Goal: Information Seeking & Learning: Find contact information

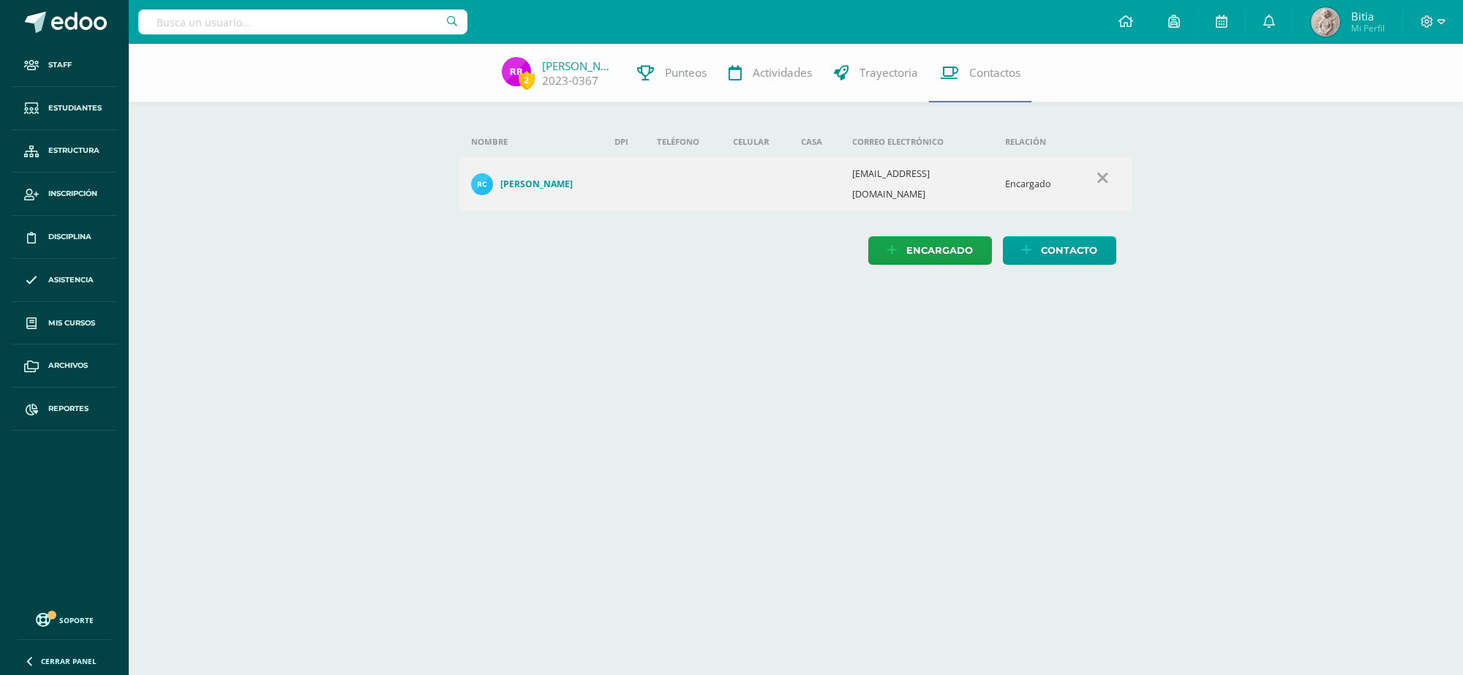
click at [68, 103] on span "Estudiantes" at bounding box center [74, 108] width 53 height 12
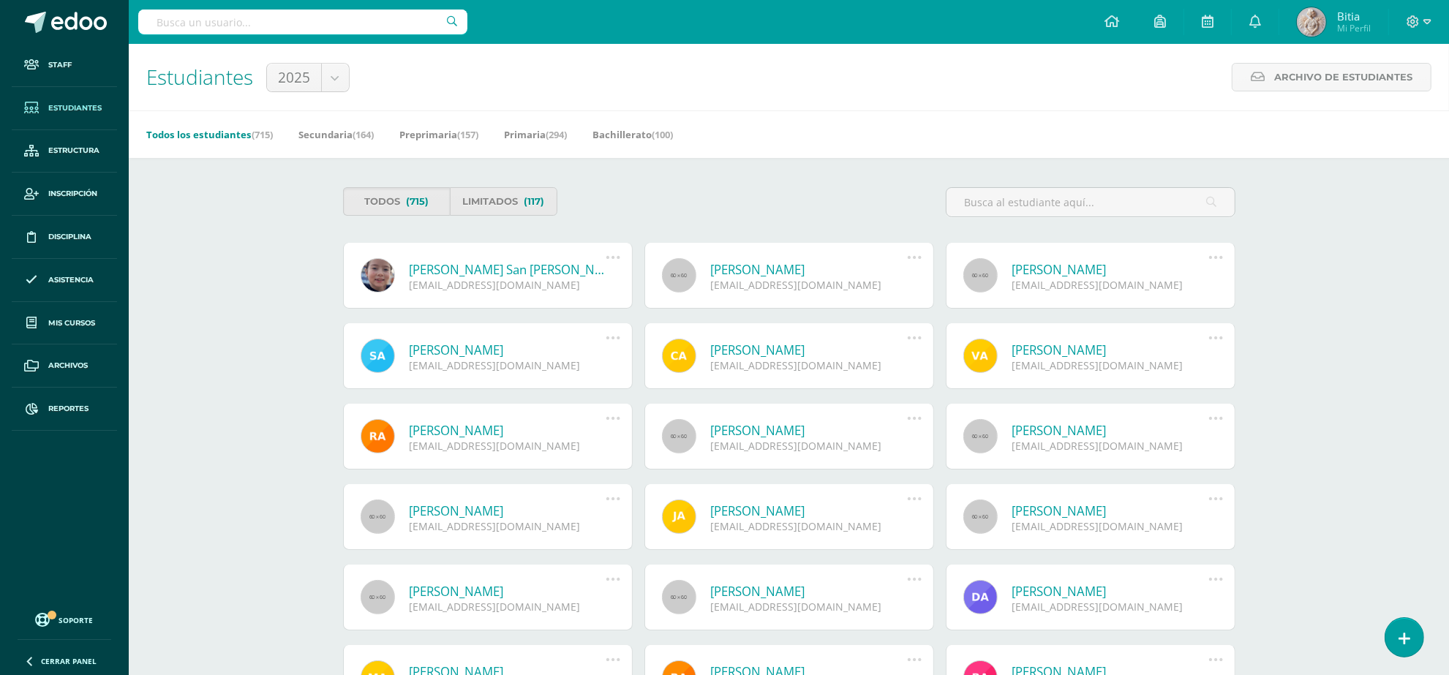
click at [341, 22] on input "text" at bounding box center [302, 22] width 329 height 25
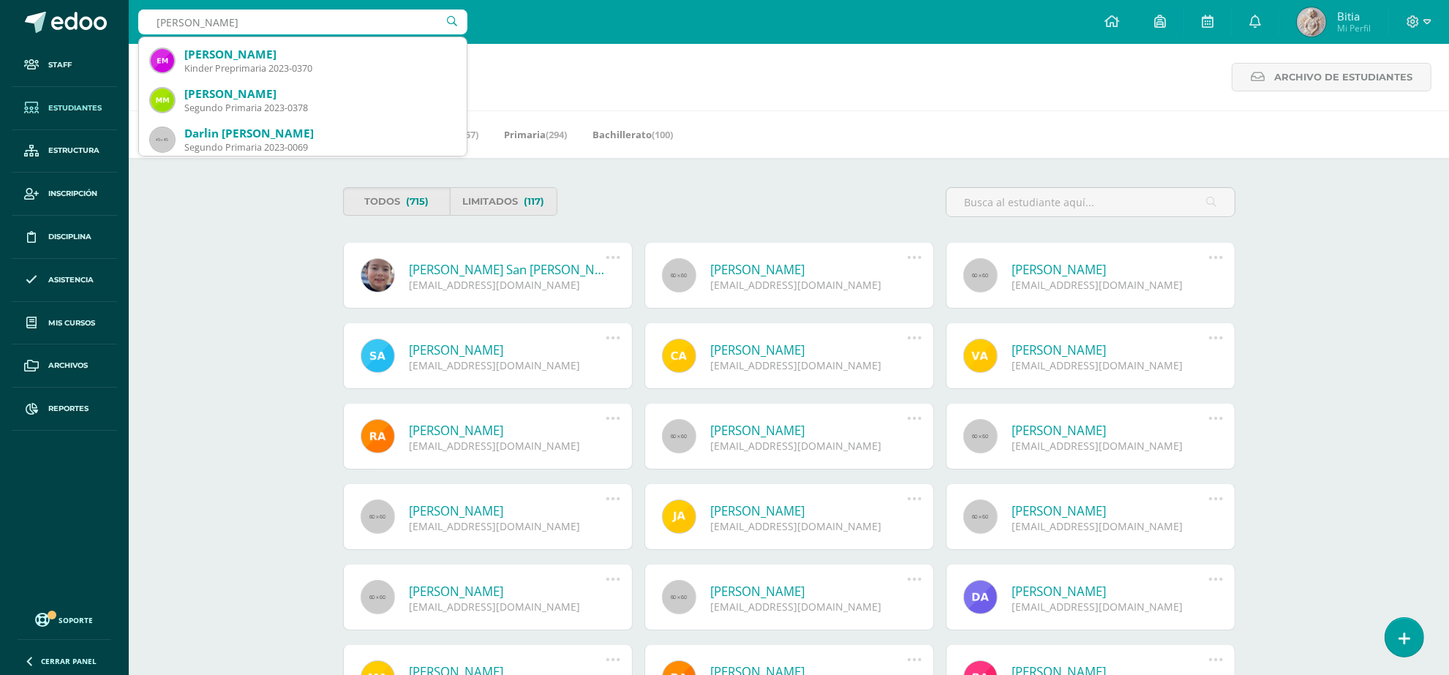
scroll to position [274, 0]
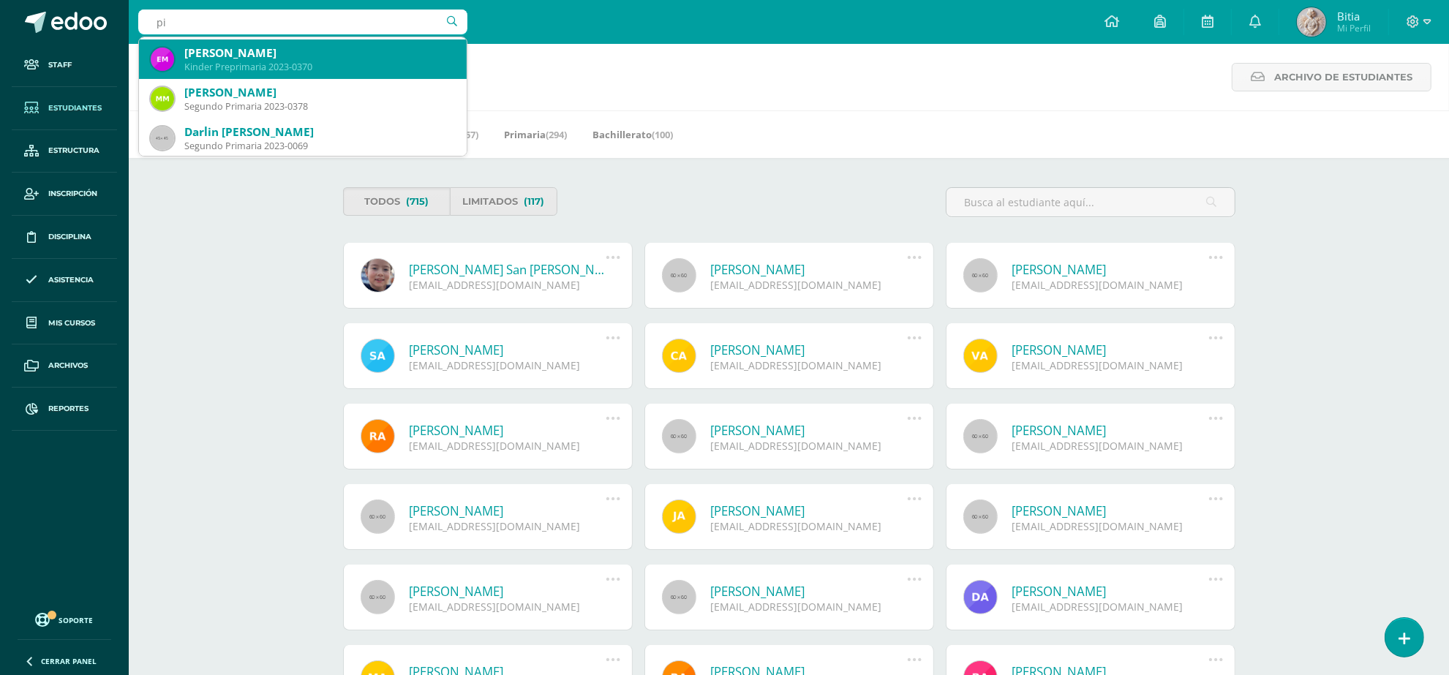
type input "p"
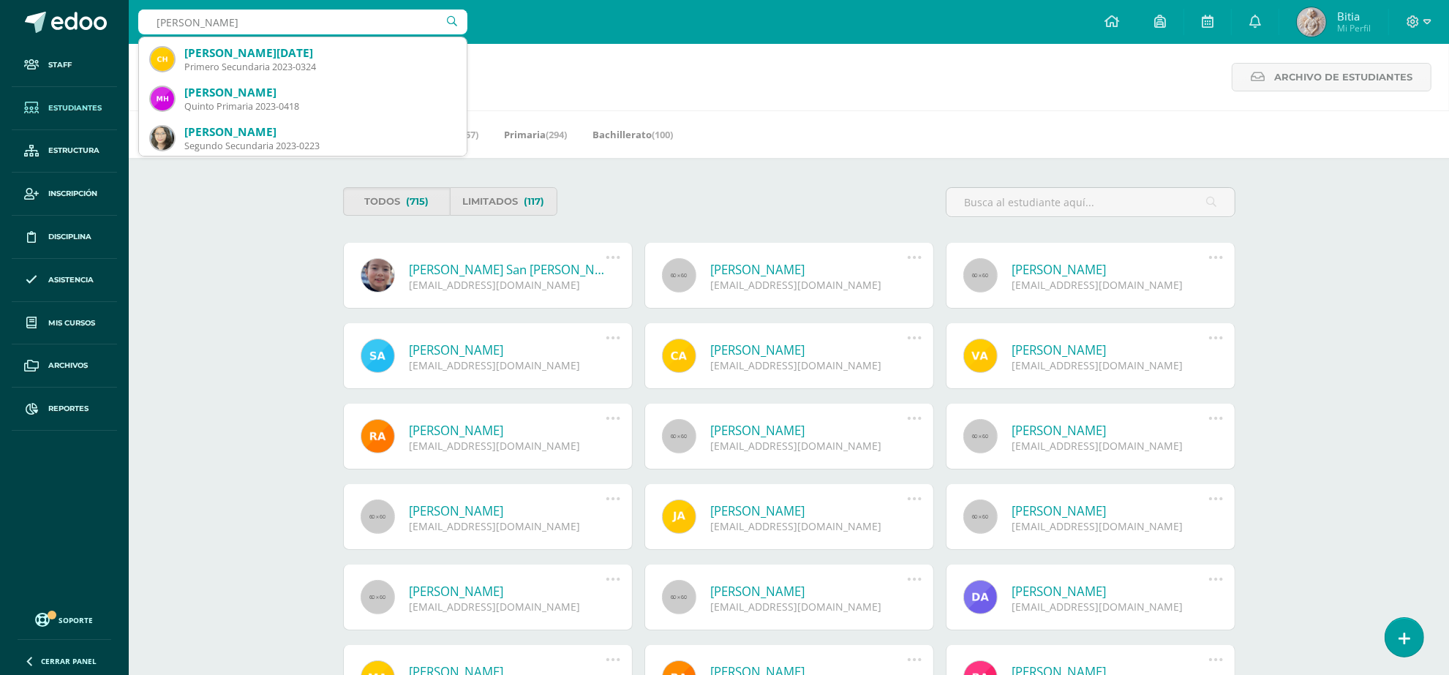
type input "Mendez ramirez"
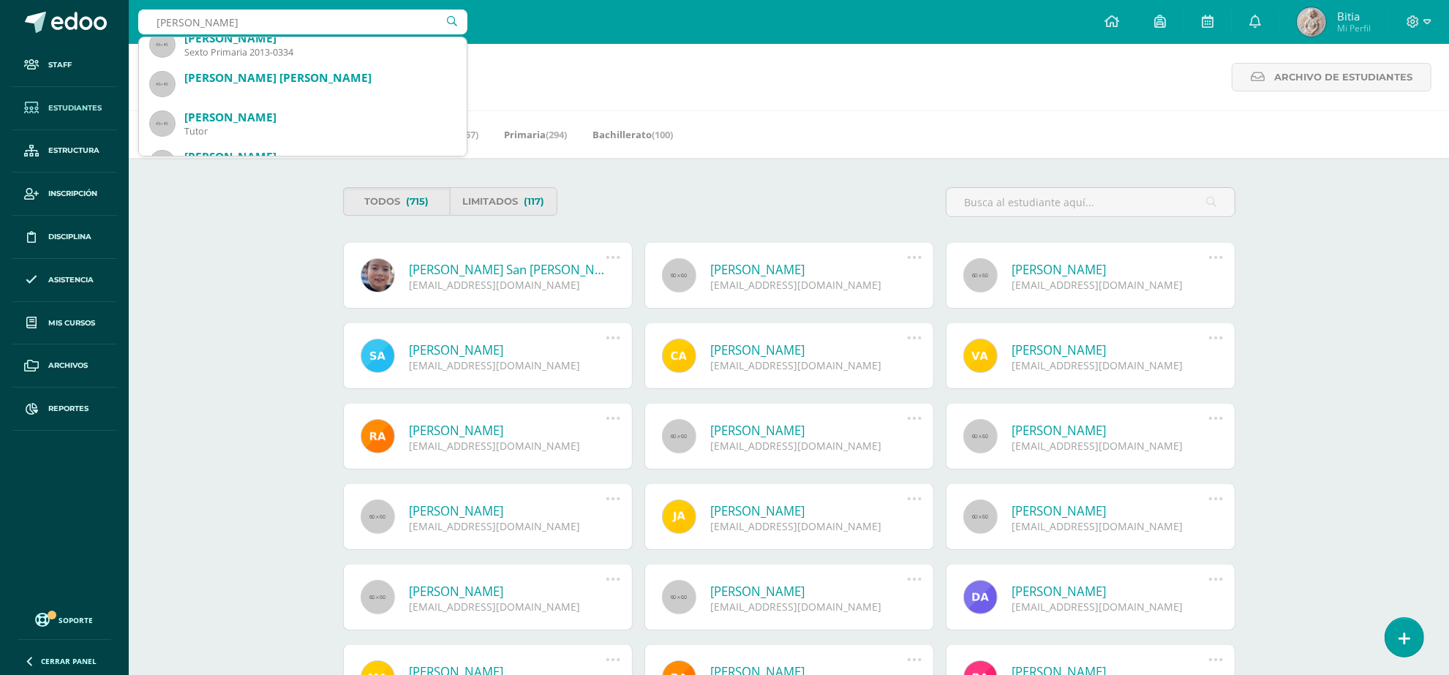
scroll to position [0, 0]
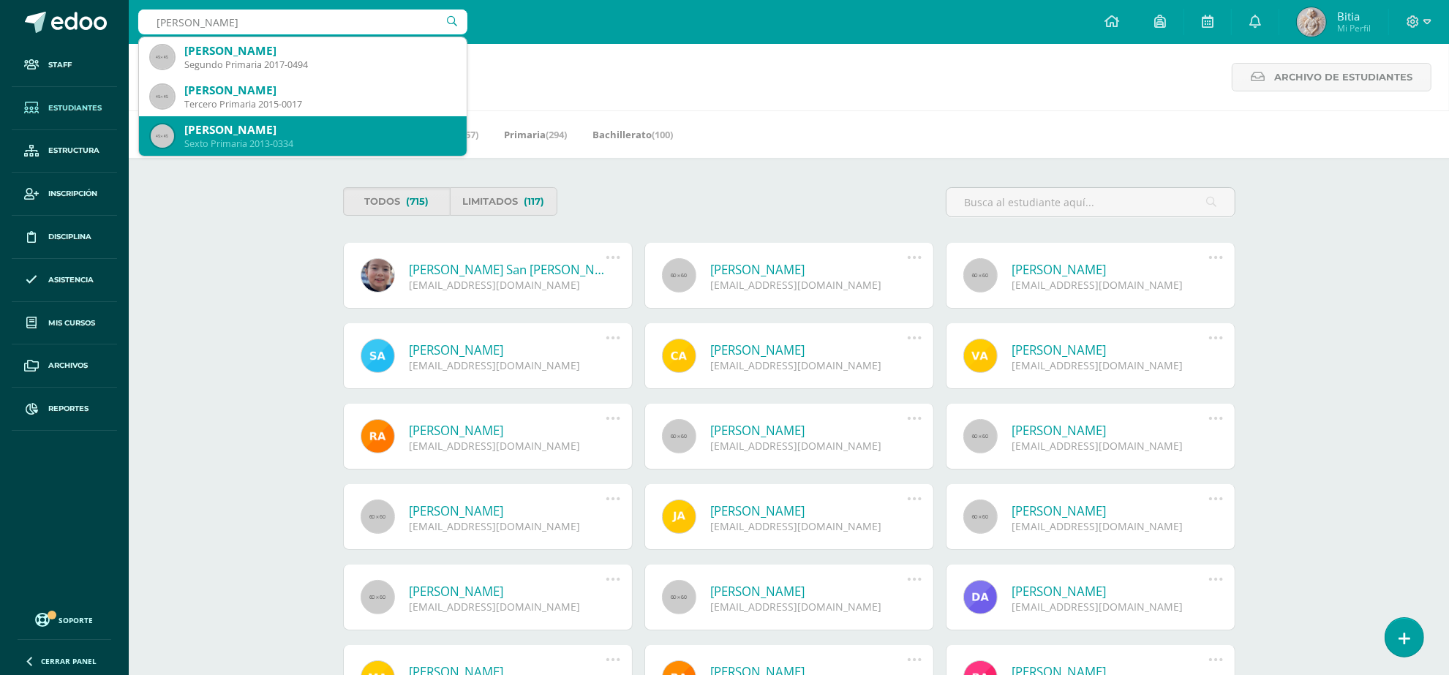
click at [305, 139] on div "Sexto Primaria 2013-0334" at bounding box center [319, 143] width 271 height 12
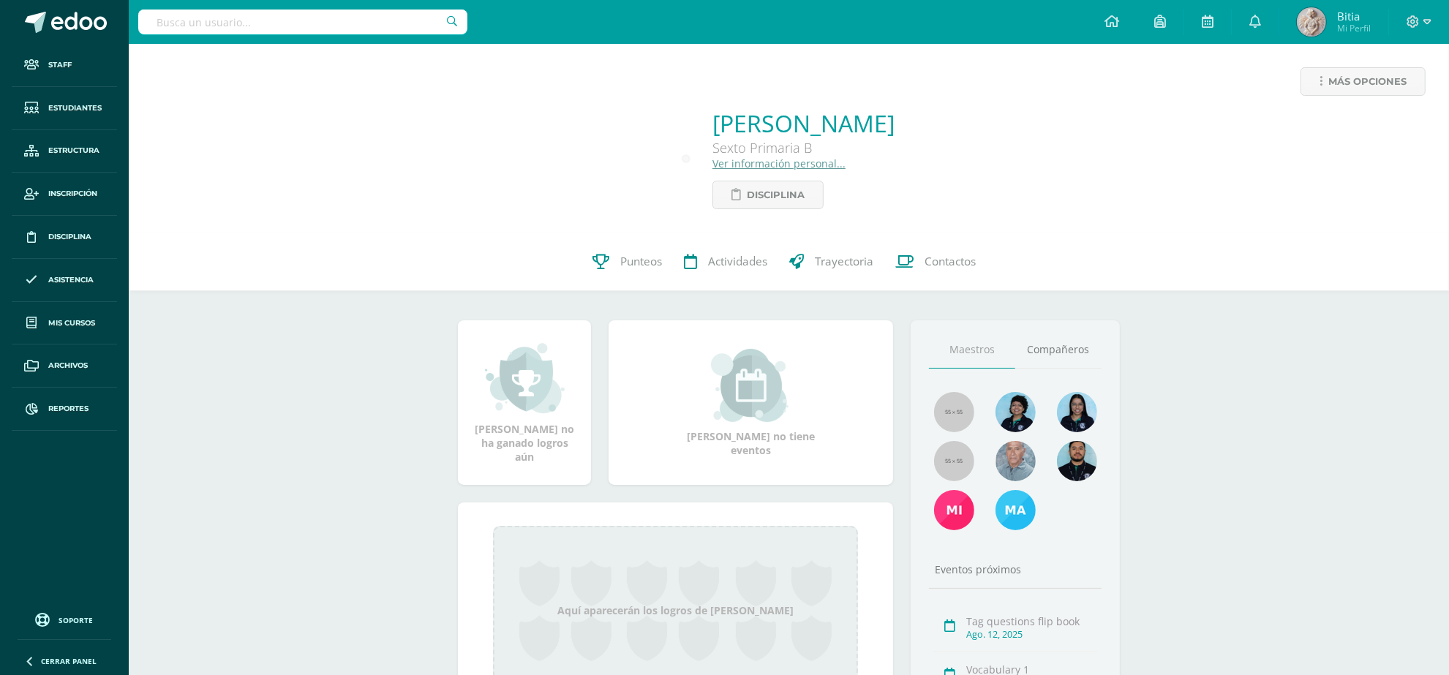
click at [712, 162] on link "Ver información personal..." at bounding box center [778, 163] width 133 height 14
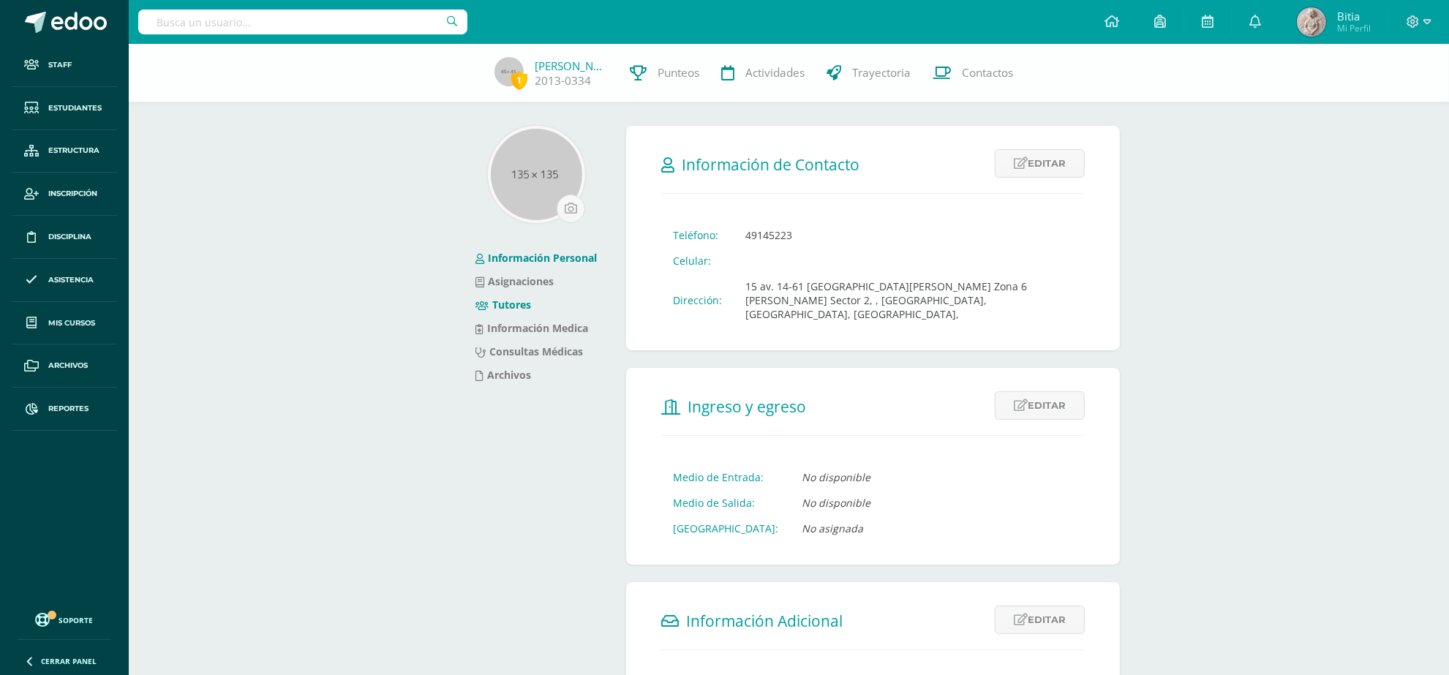
click at [523, 298] on link "Tutores" at bounding box center [503, 305] width 56 height 14
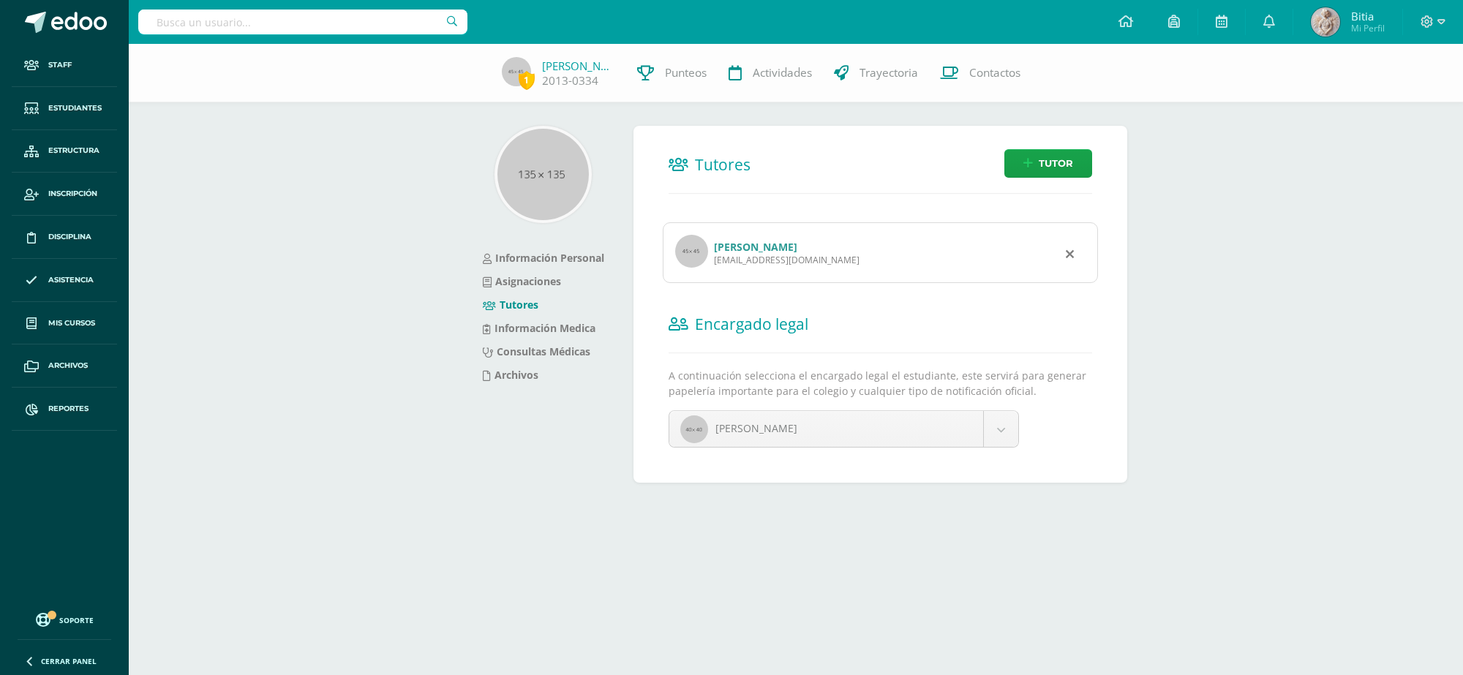
click at [766, 243] on link "[PERSON_NAME]" at bounding box center [755, 247] width 83 height 14
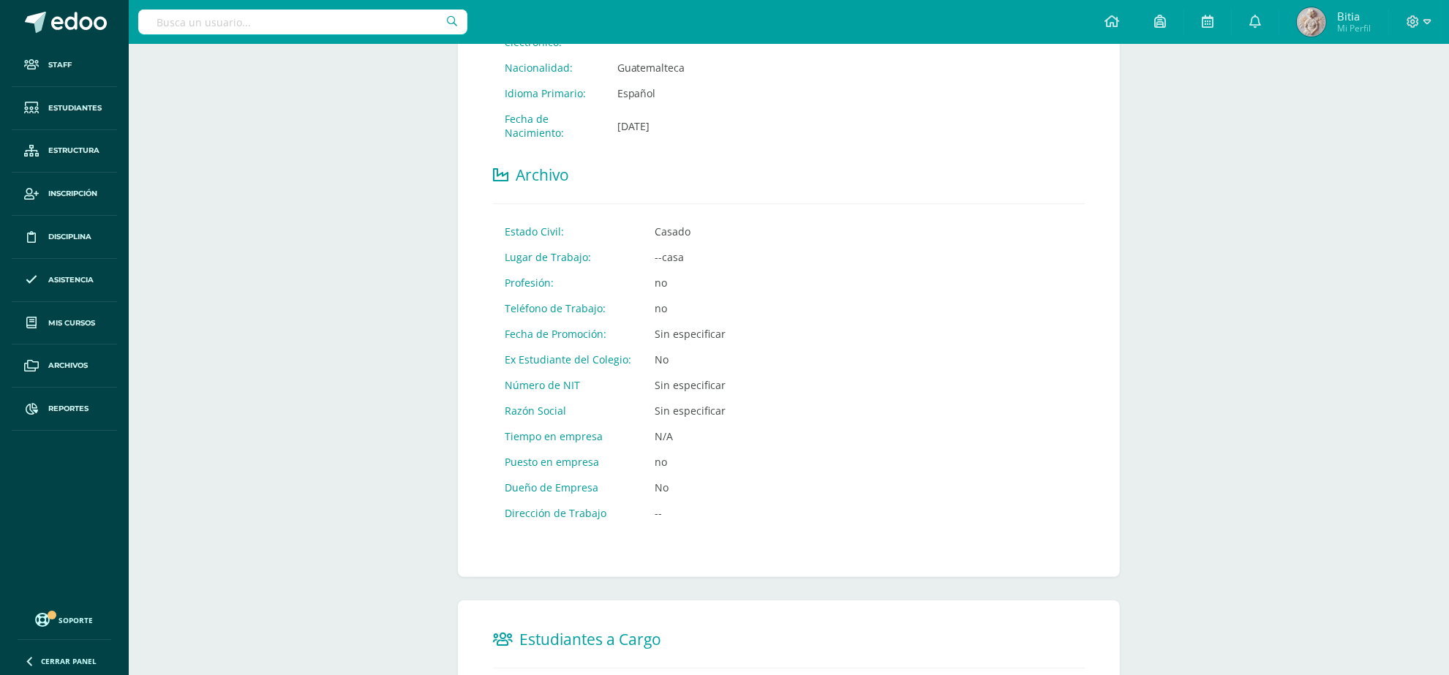
scroll to position [693, 0]
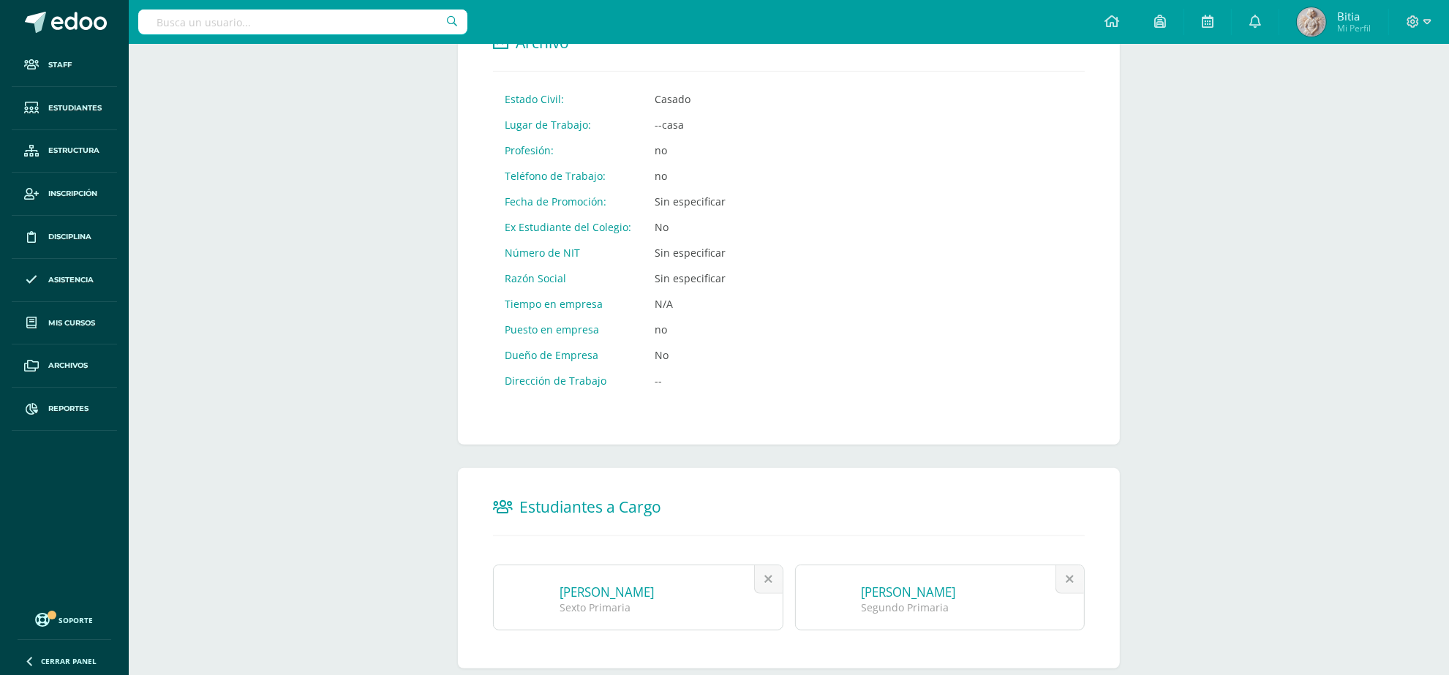
click at [604, 584] on link "[PERSON_NAME]" at bounding box center [606, 592] width 94 height 17
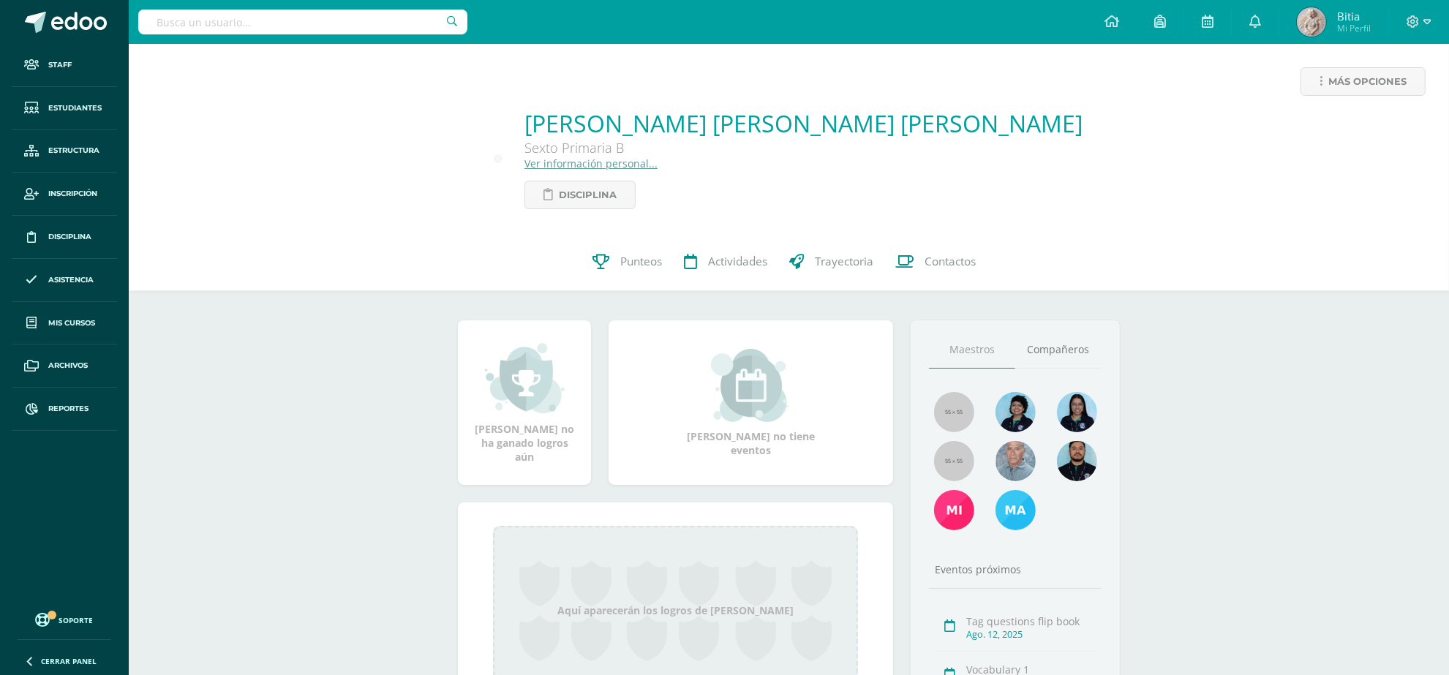
click at [339, 27] on input "text" at bounding box center [302, 22] width 329 height 25
type input "Jimena perez"
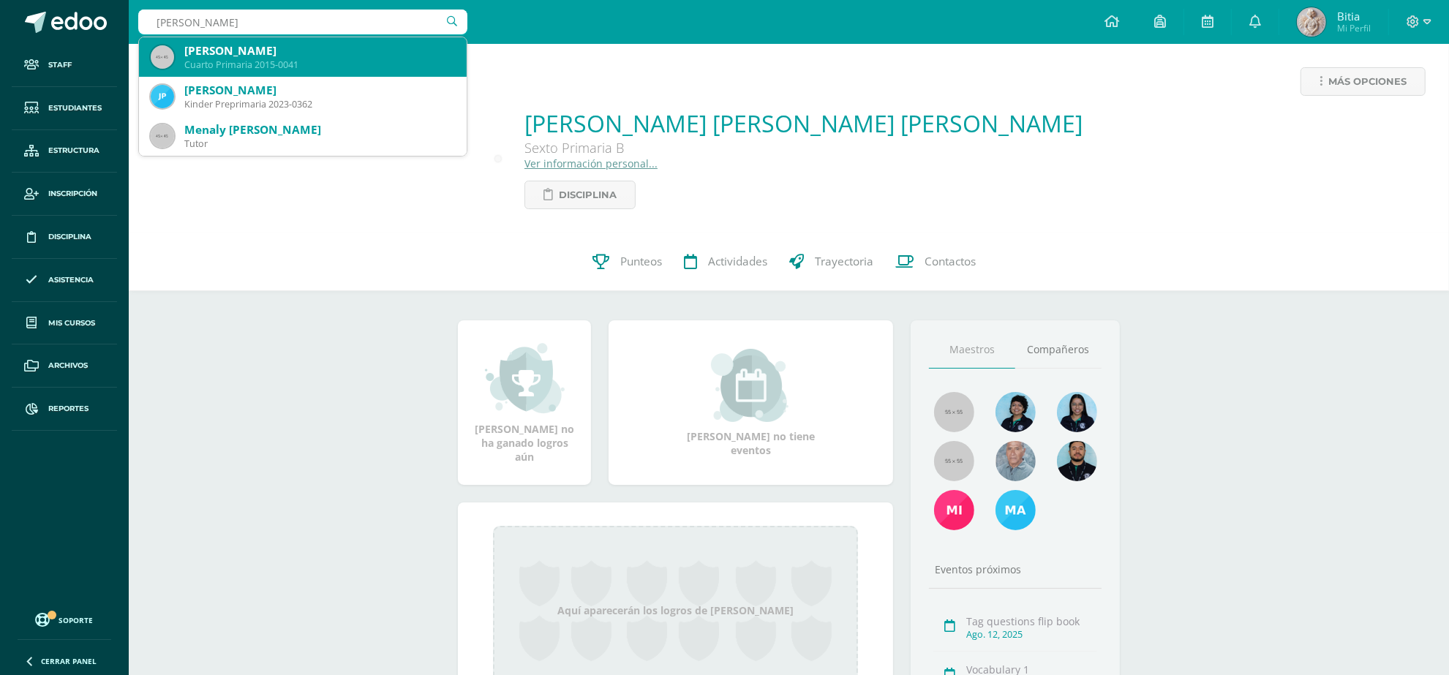
click at [301, 53] on div "Jimena Pérez Arredondo" at bounding box center [319, 50] width 271 height 15
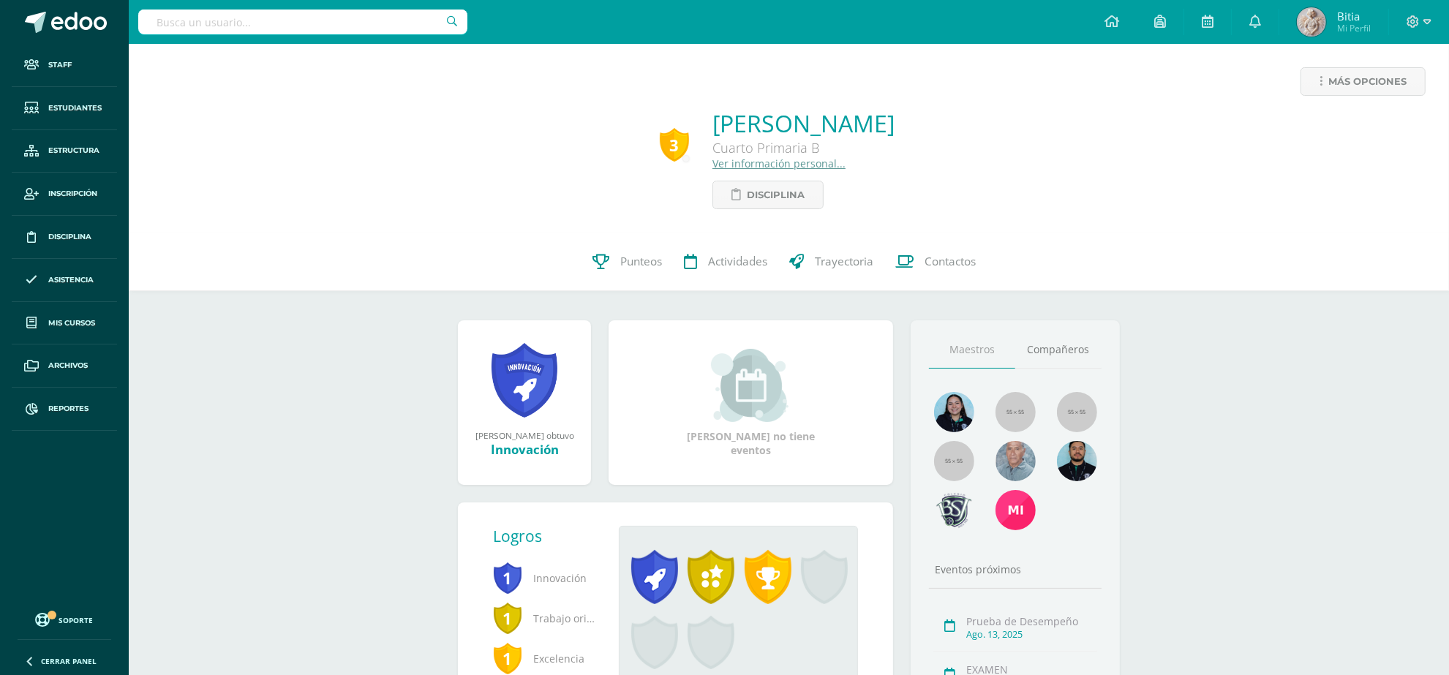
click at [718, 167] on link "Ver información personal..." at bounding box center [778, 163] width 133 height 14
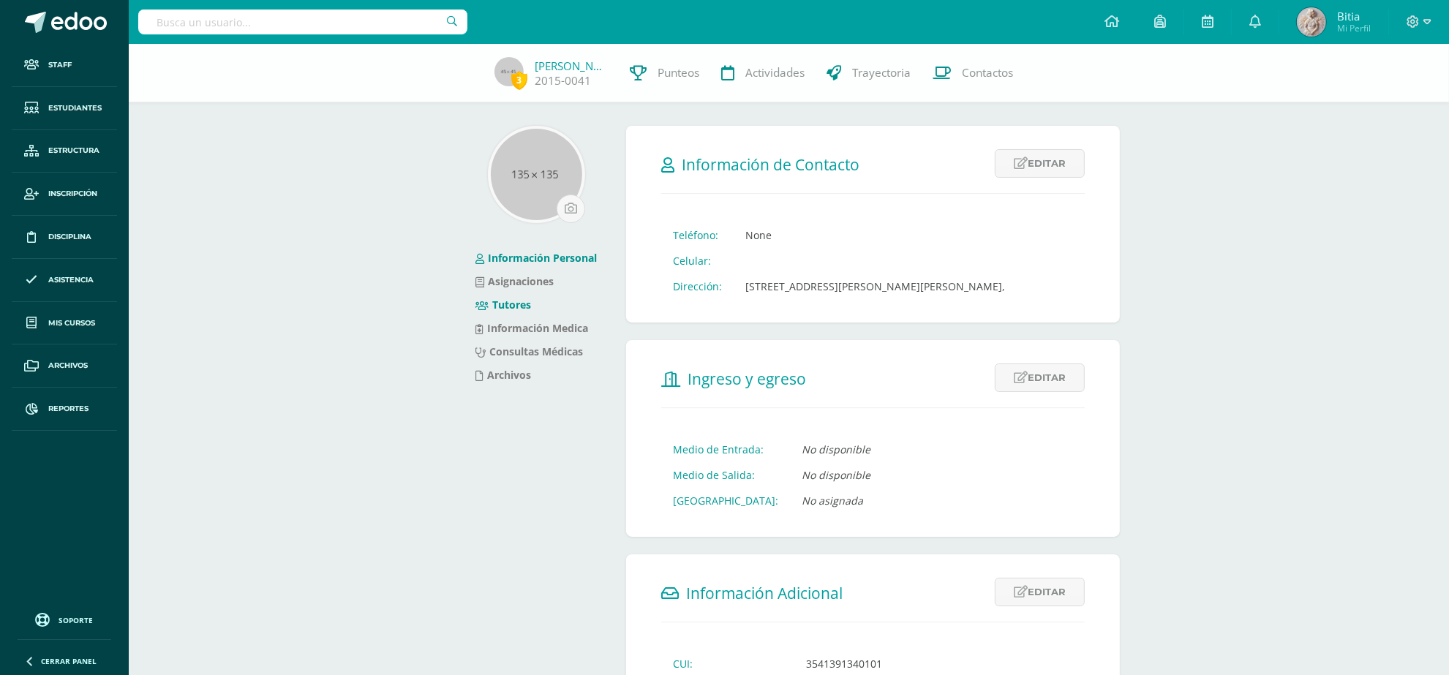
click at [521, 303] on link "Tutores" at bounding box center [503, 305] width 56 height 14
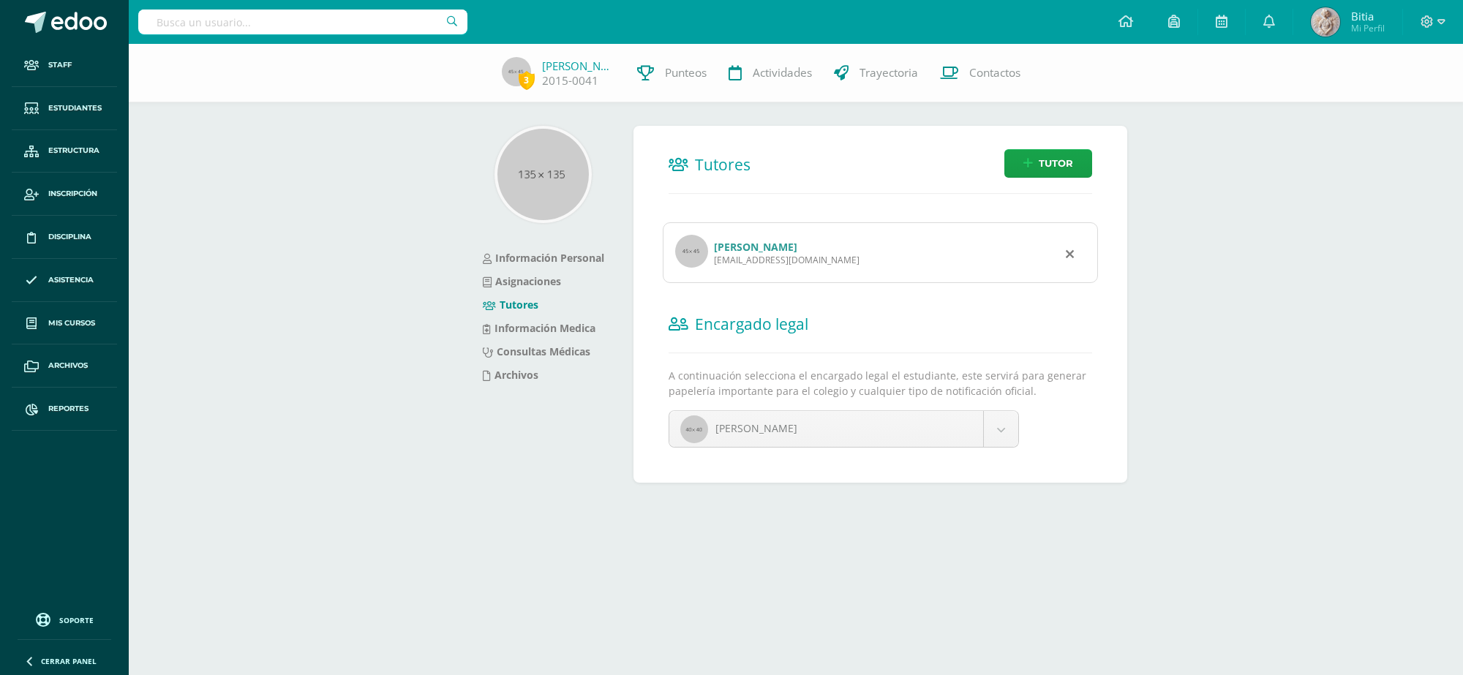
click at [842, 254] on div "p140@bilinguesanjuan.edu.gt" at bounding box center [787, 260] width 146 height 12
click at [796, 246] on link "Elizabeth Karina Arredondo Rodriguez" at bounding box center [755, 247] width 83 height 14
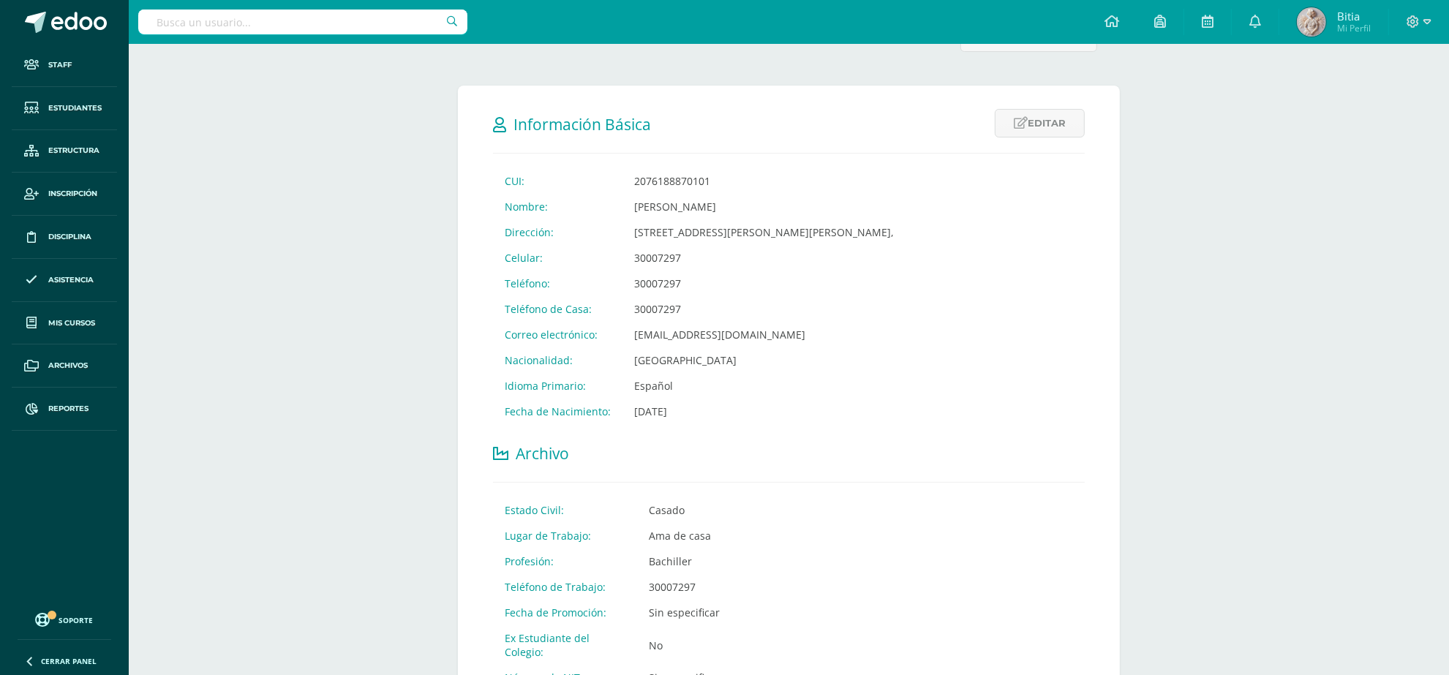
scroll to position [224, 0]
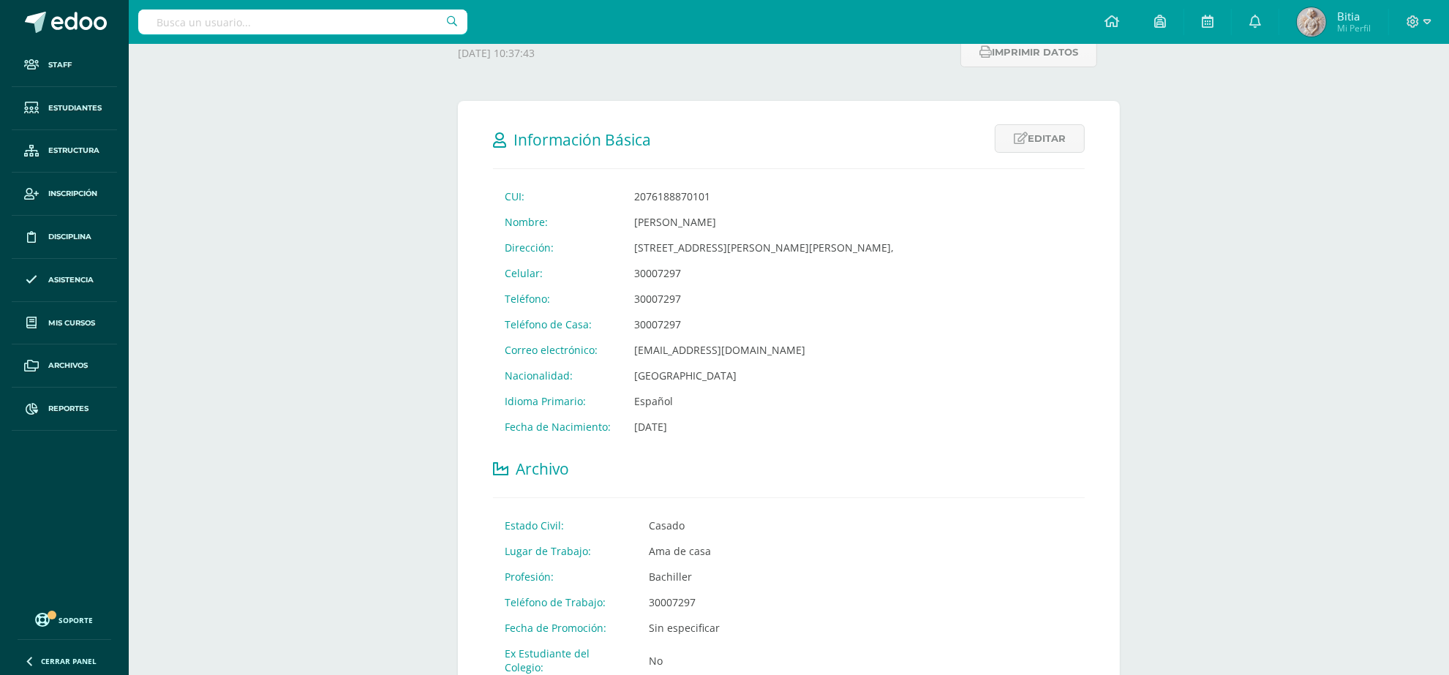
click at [303, 31] on input "text" at bounding box center [302, 22] width 329 height 25
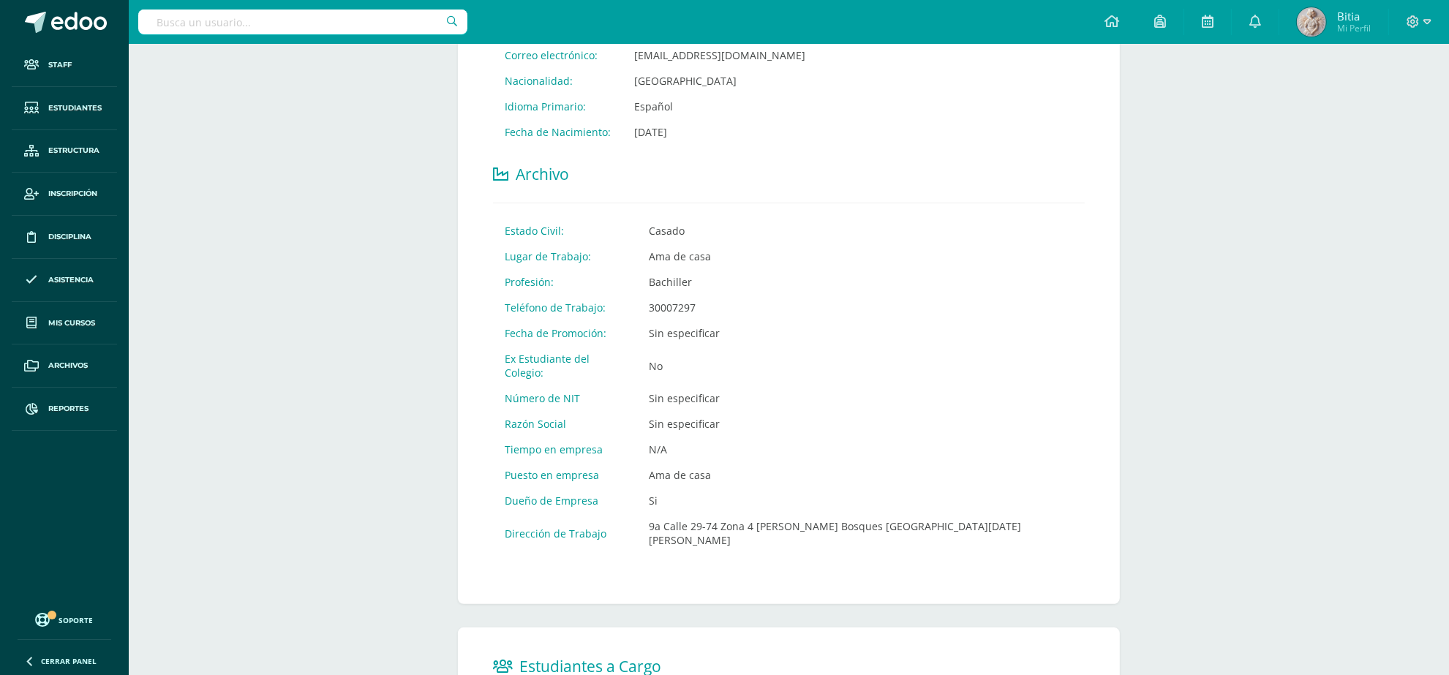
scroll to position [133, 0]
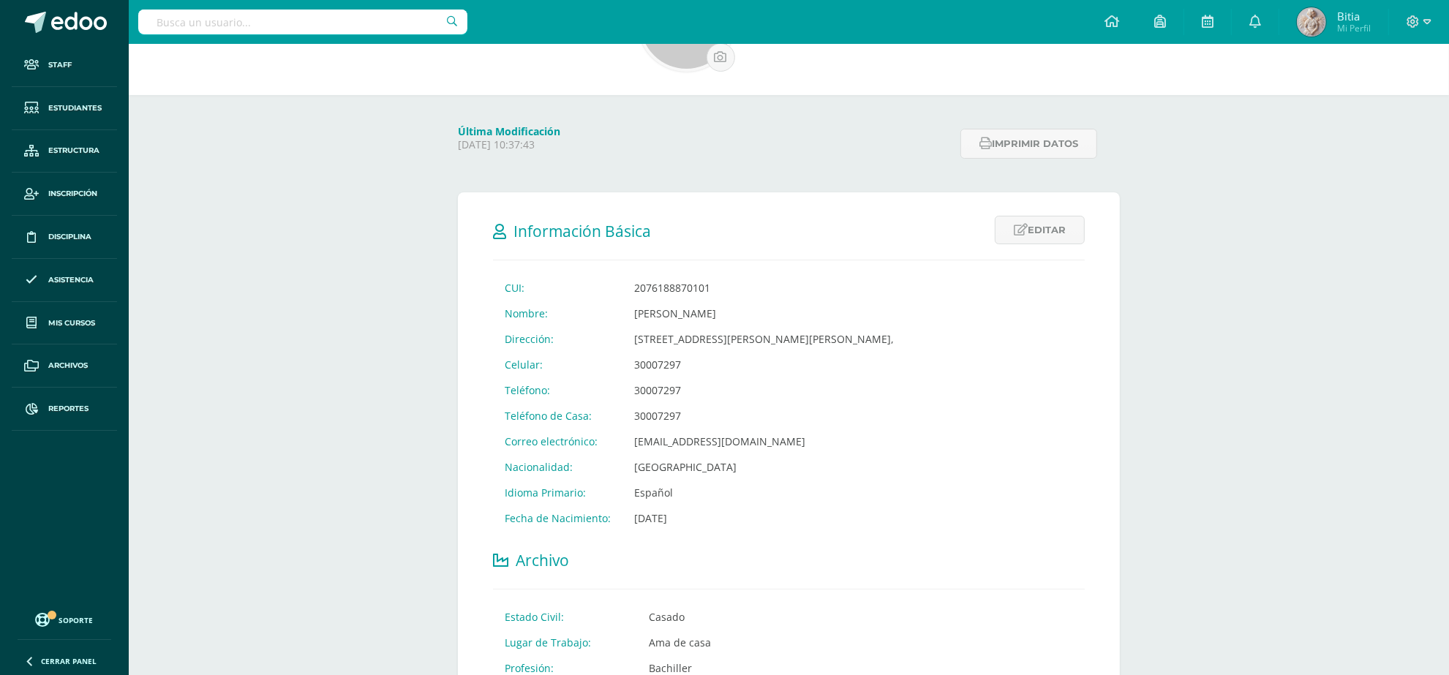
click at [285, 23] on input "text" at bounding box center [302, 22] width 329 height 25
type input "maria jose andrino"
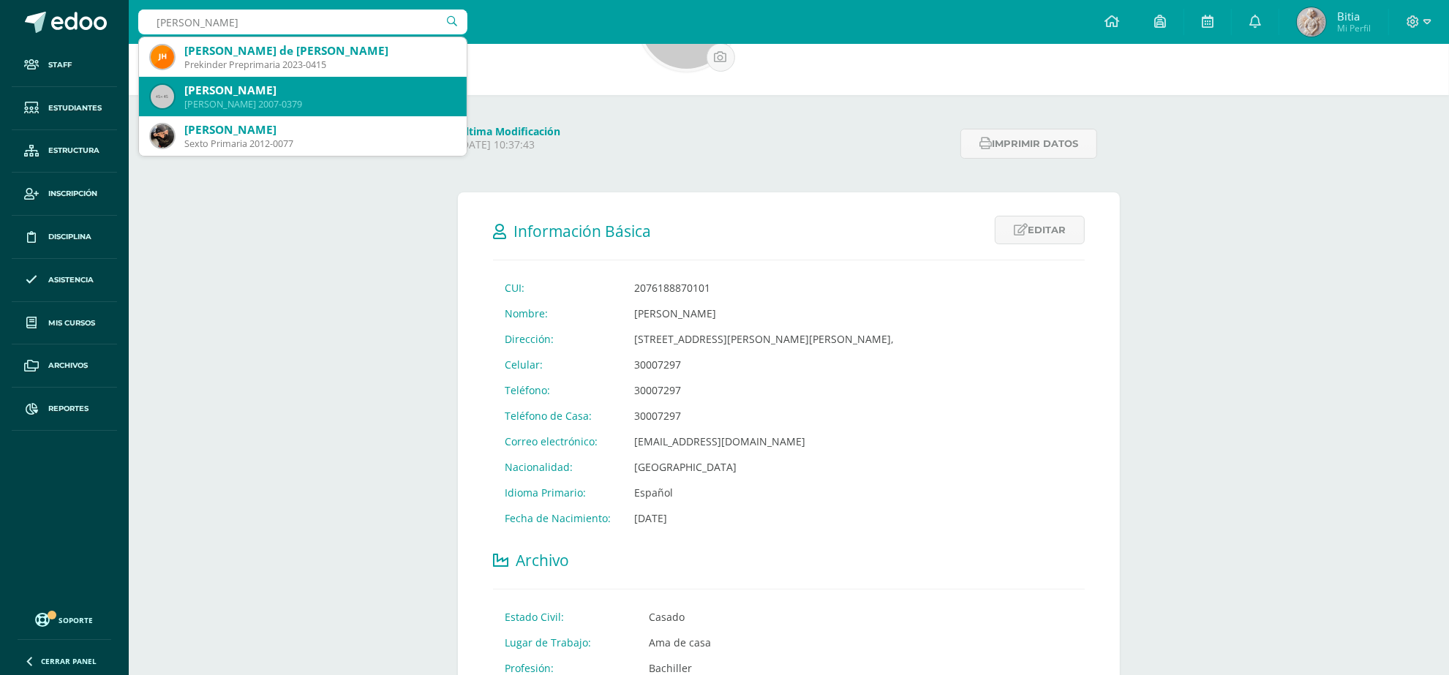
click at [300, 99] on div "Quinto Bachillerato 2007-0379" at bounding box center [319, 104] width 271 height 12
click at [300, 99] on div "Más opciones Elizabeth Karina Arredondo Rodriguez Padre de Familia Última Modif…" at bounding box center [789, 589] width 1320 height 1356
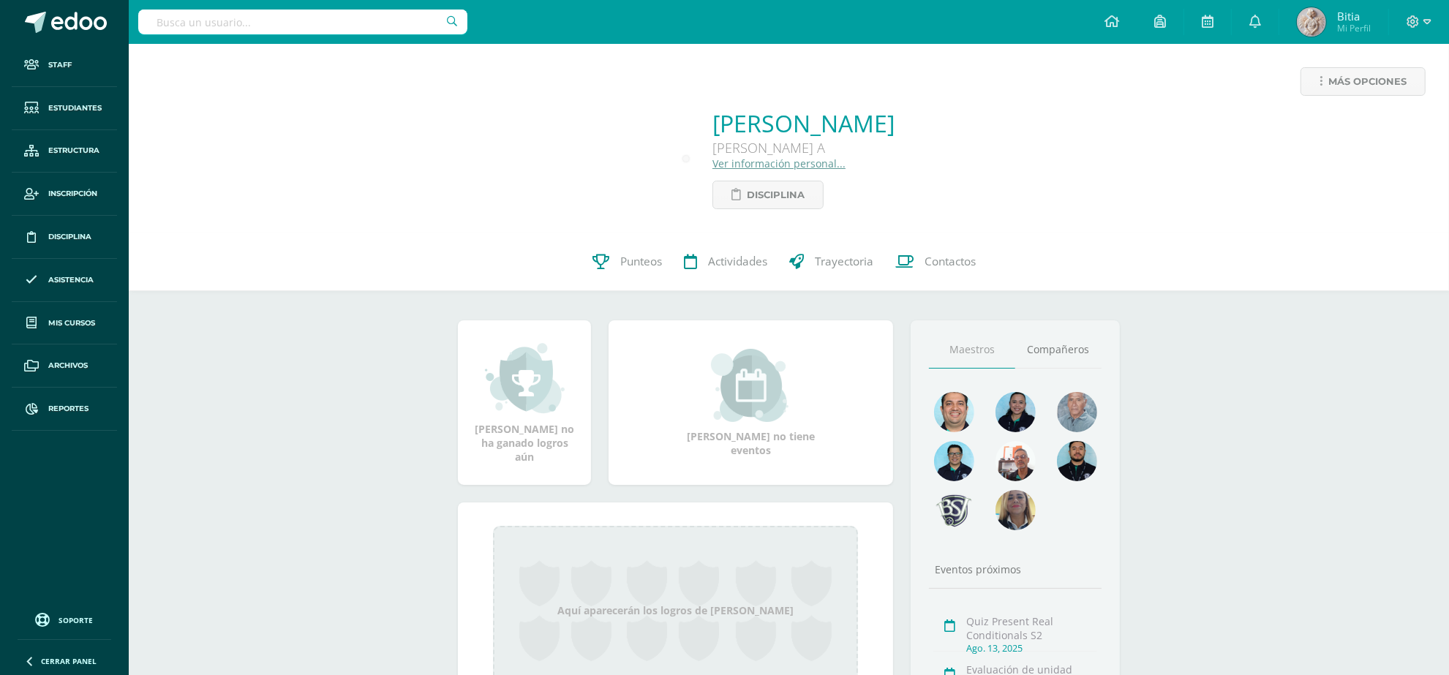
click at [743, 169] on link "Ver información personal..." at bounding box center [778, 163] width 133 height 14
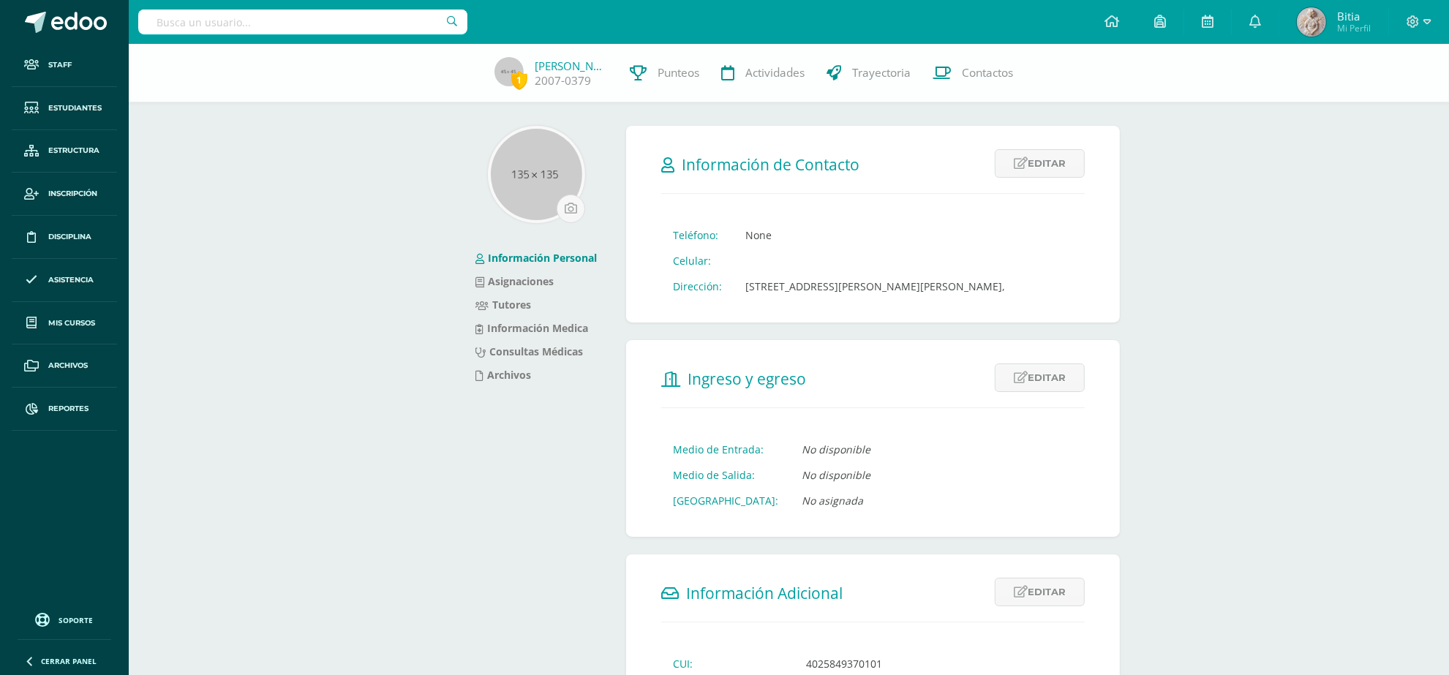
click at [279, 20] on input "text" at bounding box center [302, 22] width 329 height 25
type input "maria jose andrino"
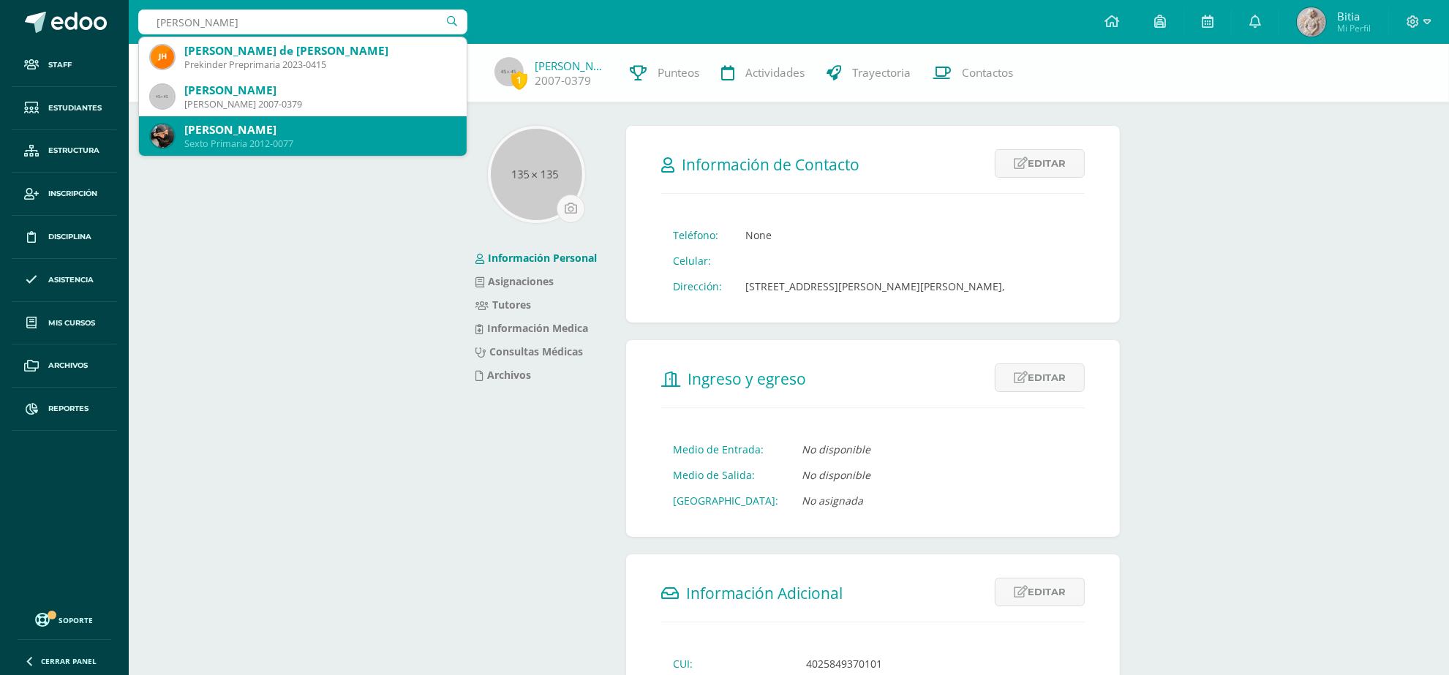
click at [283, 145] on div "Sexto Primaria 2012-0077" at bounding box center [319, 143] width 271 height 12
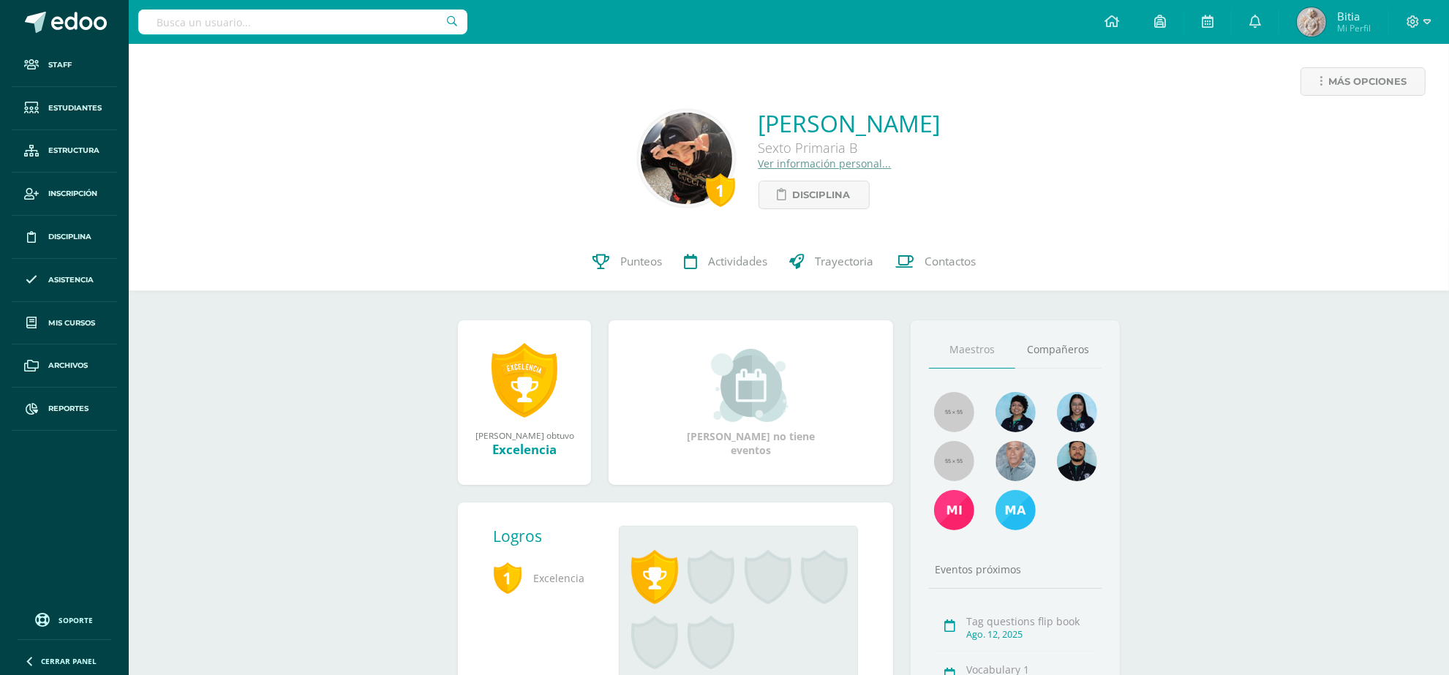
click at [758, 165] on link "Ver información personal..." at bounding box center [824, 163] width 133 height 14
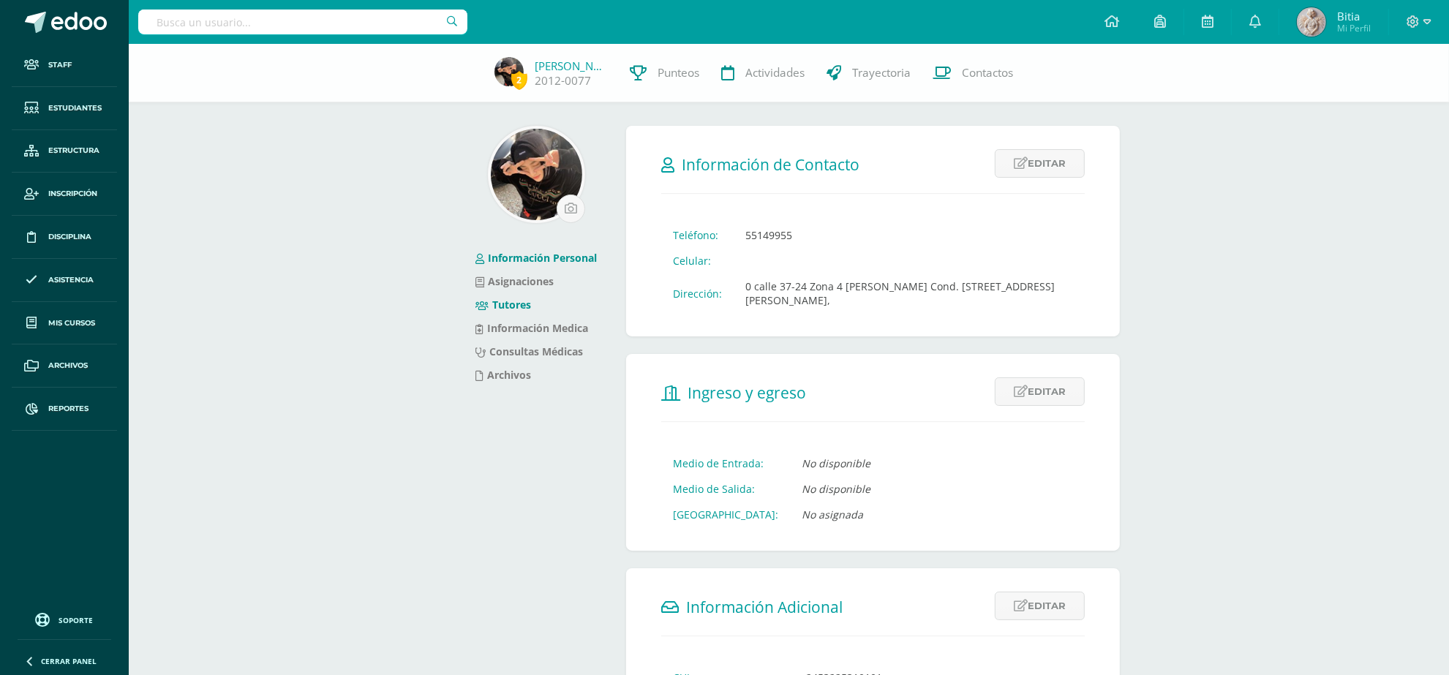
click at [523, 308] on link "Tutores" at bounding box center [503, 305] width 56 height 14
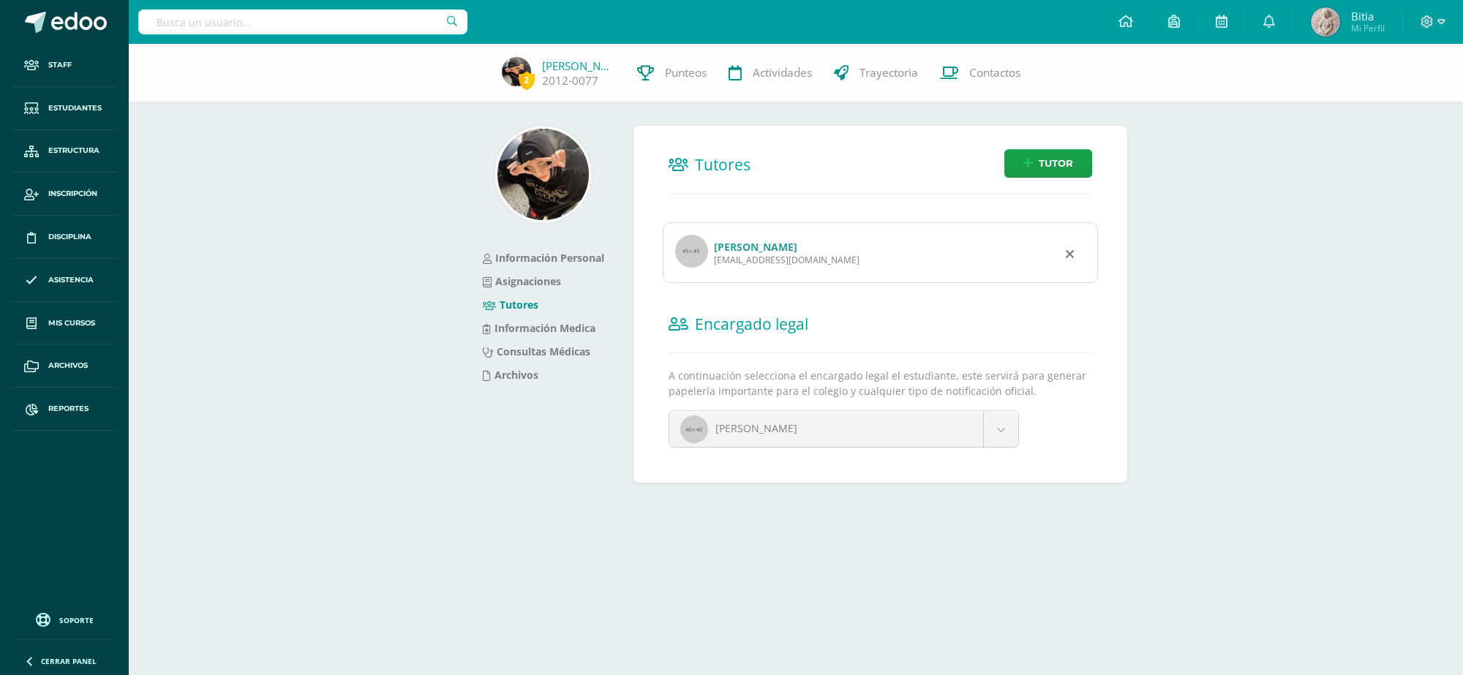
click at [777, 250] on link "[PERSON_NAME]" at bounding box center [755, 247] width 83 height 14
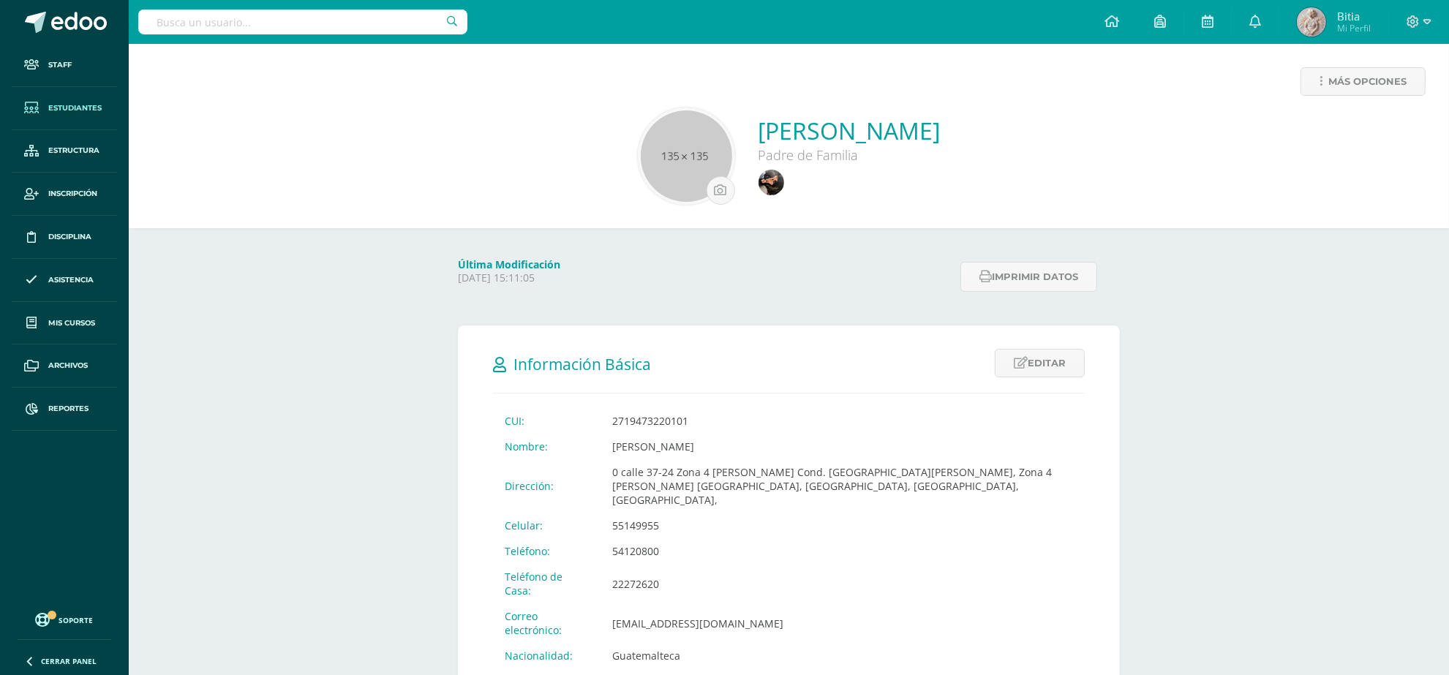
click at [42, 107] on span at bounding box center [31, 108] width 26 height 26
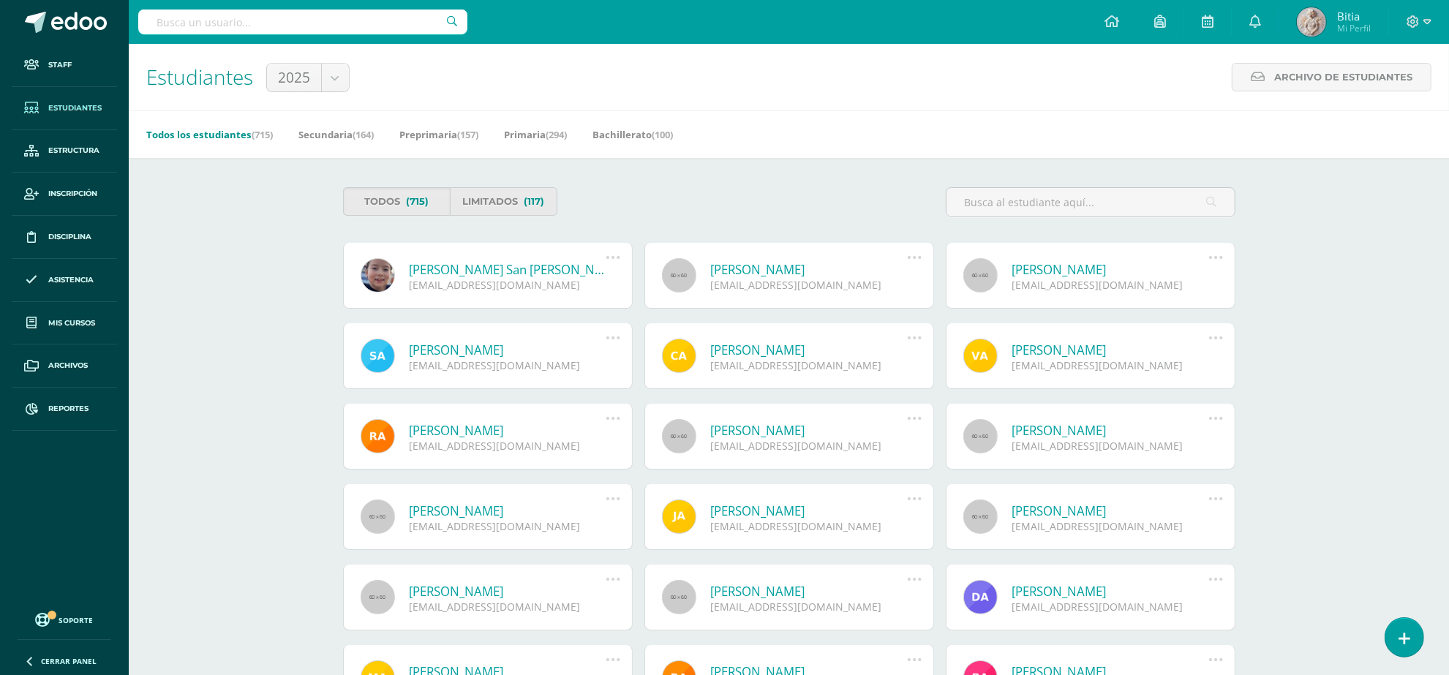
click at [317, 30] on input "text" at bounding box center [302, 22] width 329 height 25
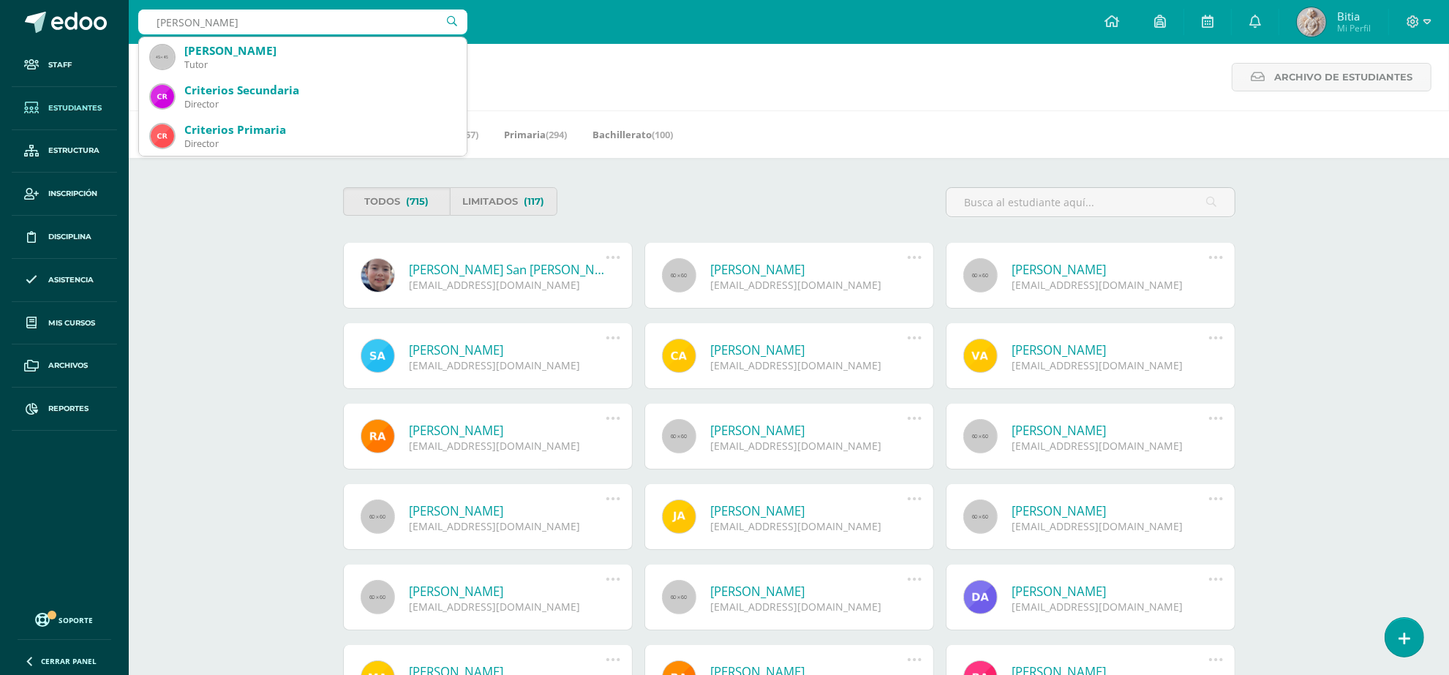
type input "erick mendez"
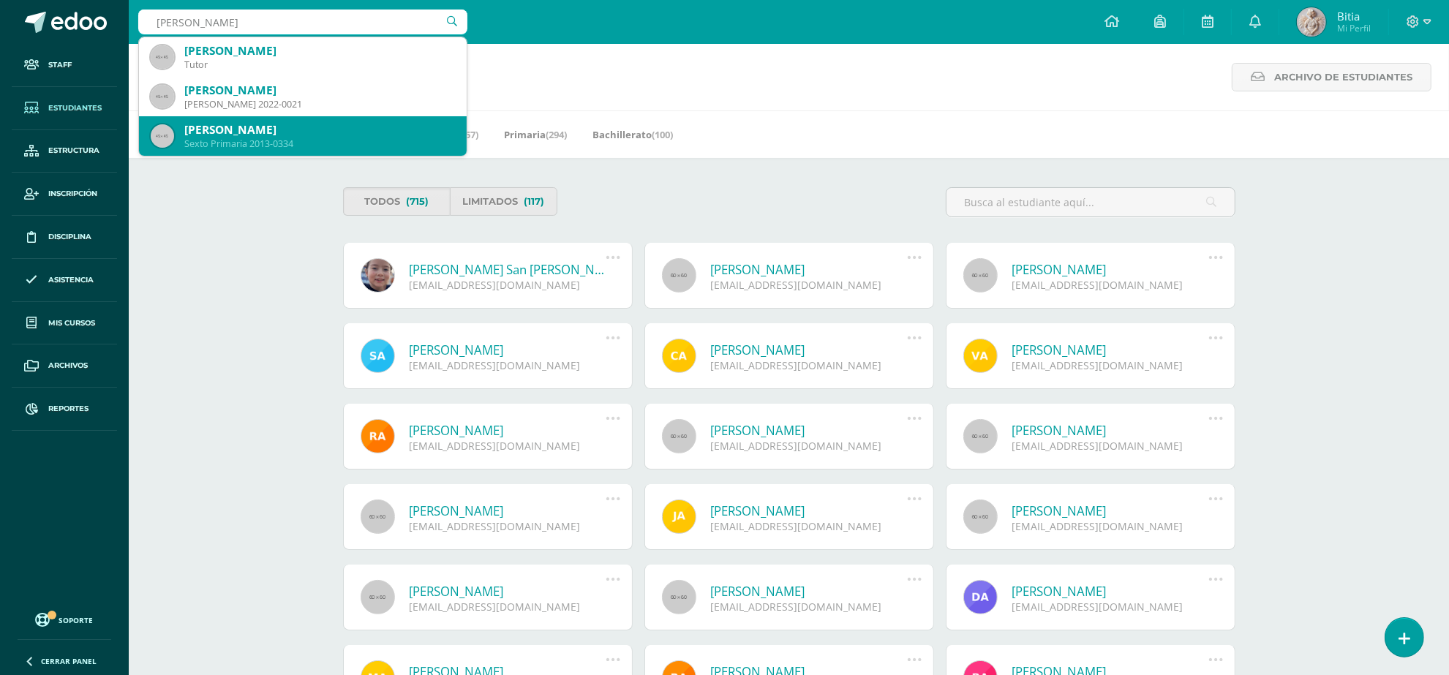
click at [285, 132] on div "Erik Javier Méndez Ramírez" at bounding box center [319, 129] width 271 height 15
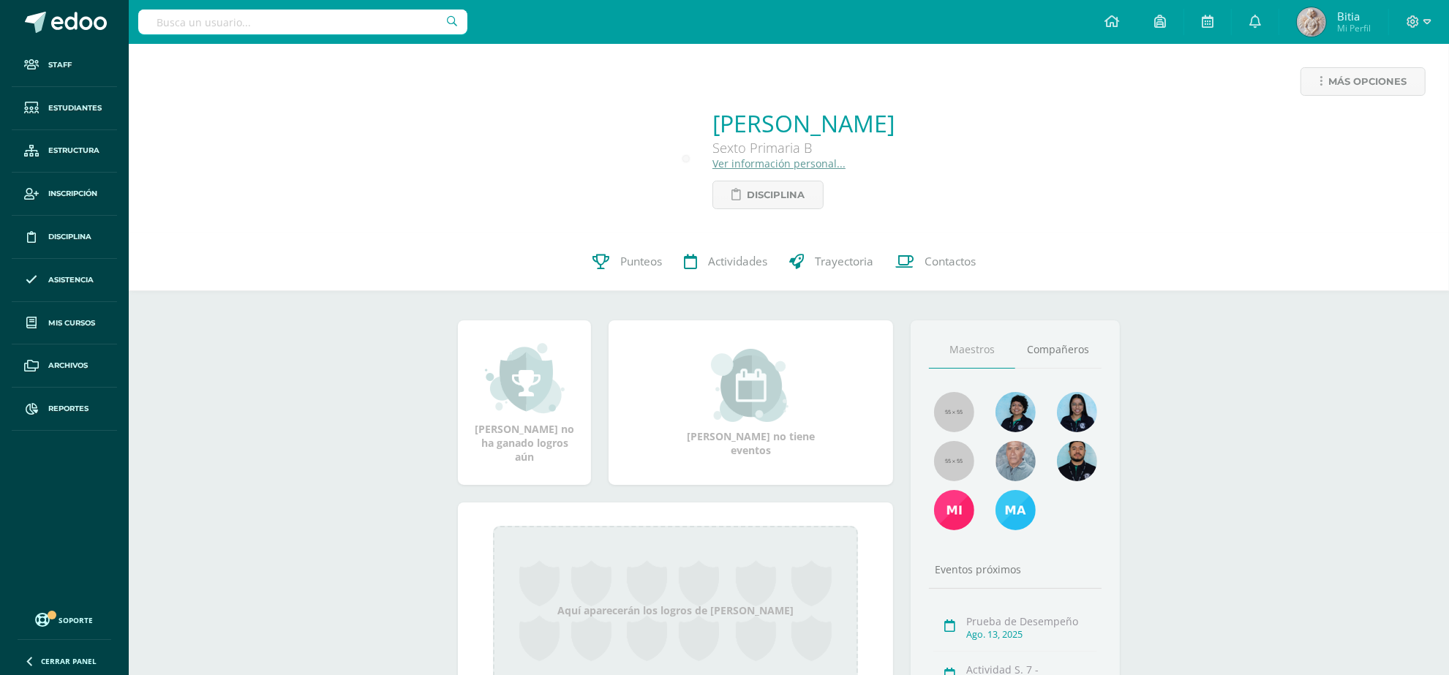
click at [751, 162] on link "Ver información personal..." at bounding box center [778, 163] width 133 height 14
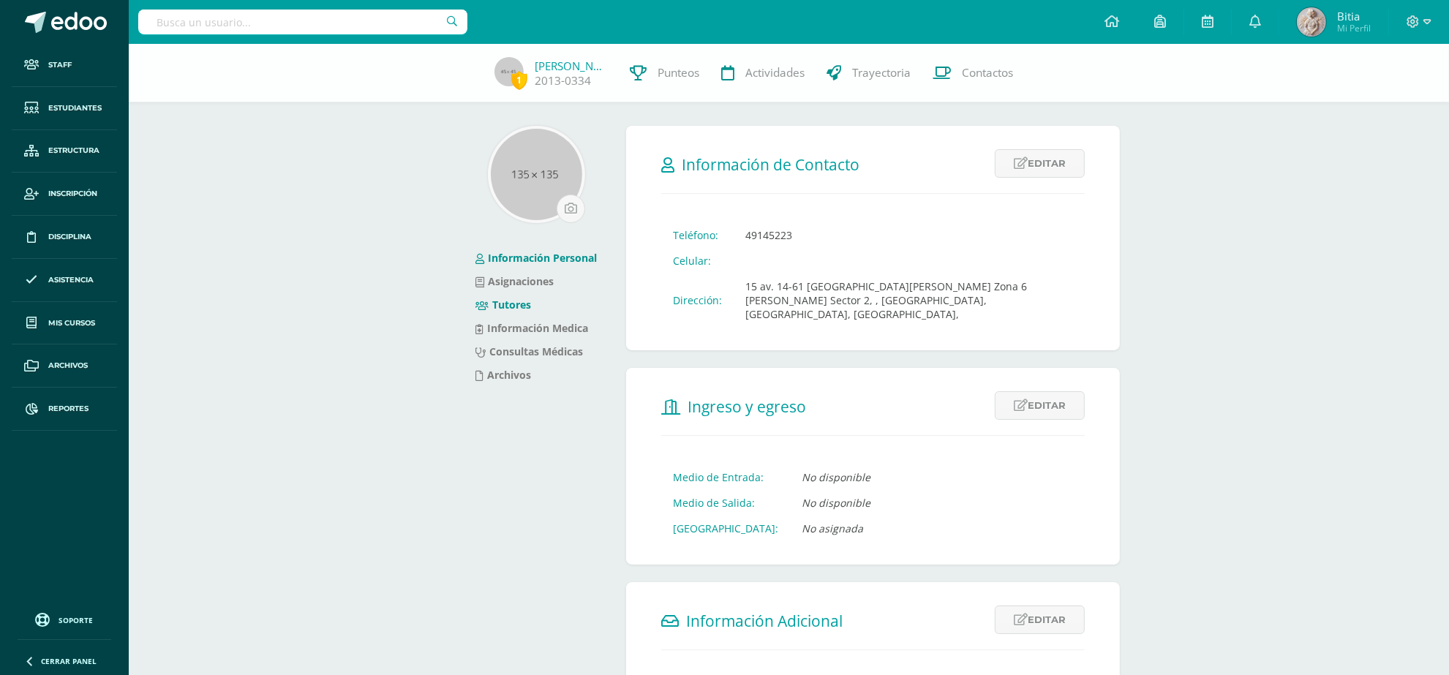
click at [505, 300] on link "Tutores" at bounding box center [503, 305] width 56 height 14
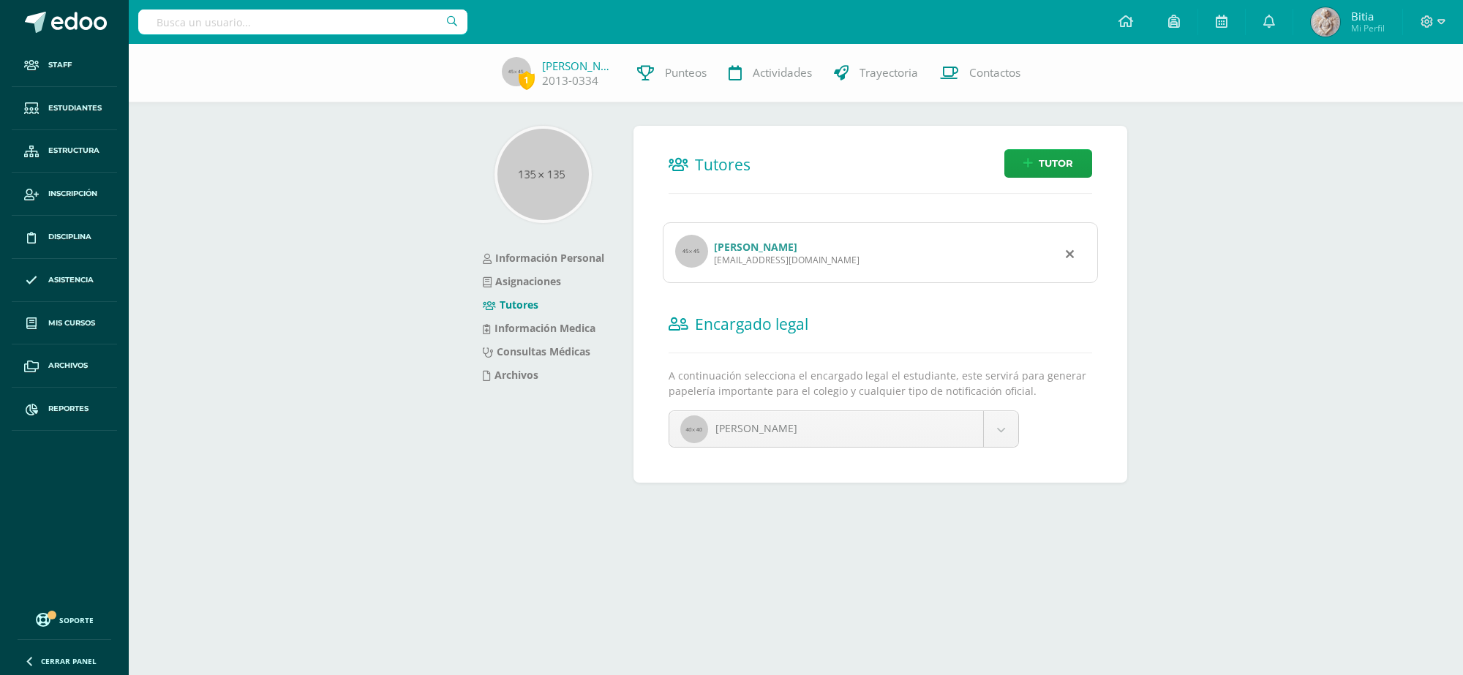
click at [797, 246] on link "Edna Lourdes Ramirez Alvarez" at bounding box center [755, 247] width 83 height 14
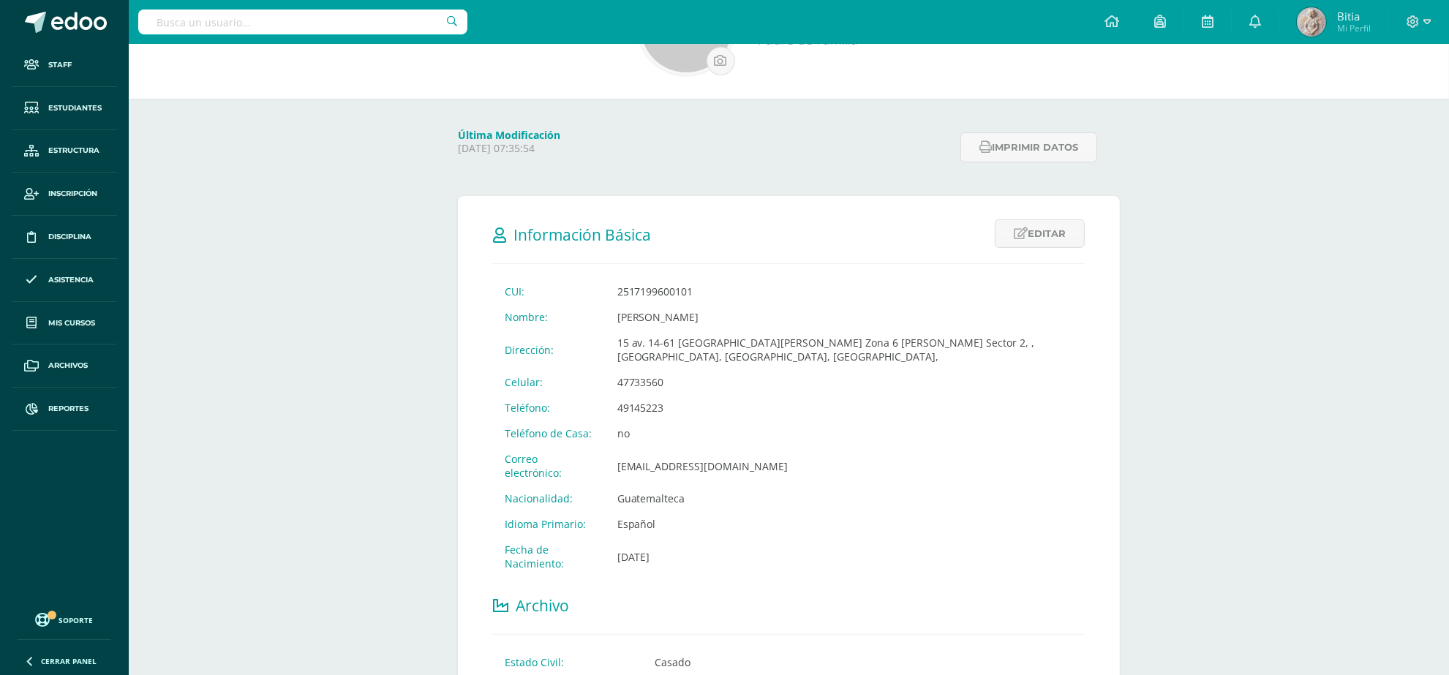
scroll to position [693, 0]
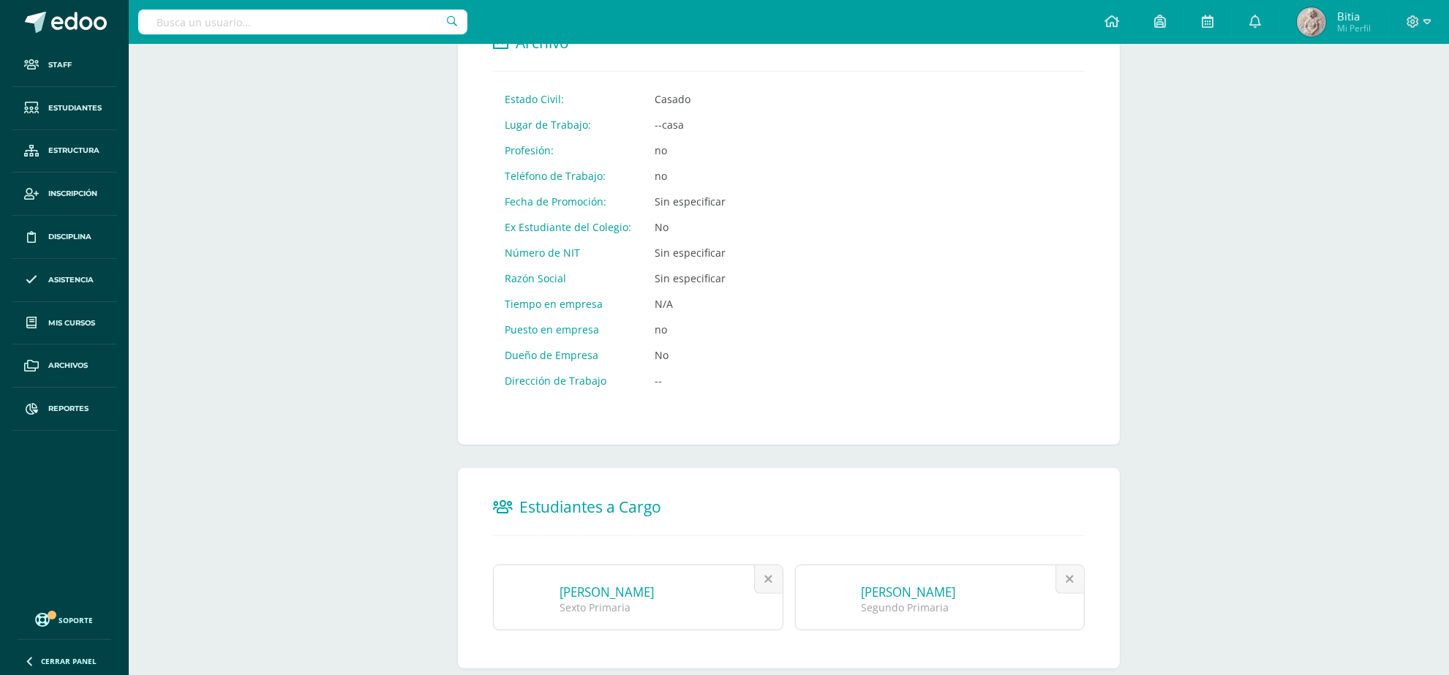
click at [940, 600] on div "Segundo Primaria" at bounding box center [959, 607] width 197 height 14
click at [907, 584] on link "Fatima Sherell Mendez Ramirez" at bounding box center [908, 592] width 94 height 17
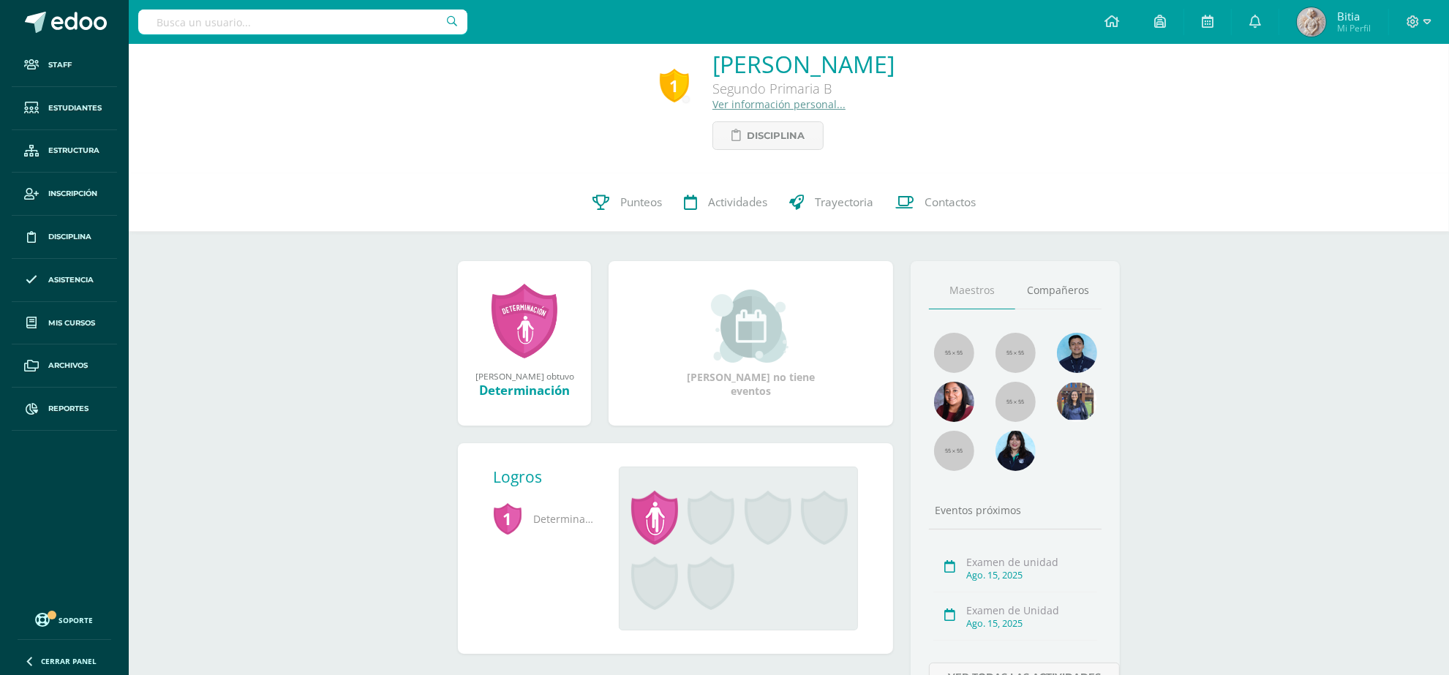
scroll to position [91, 0]
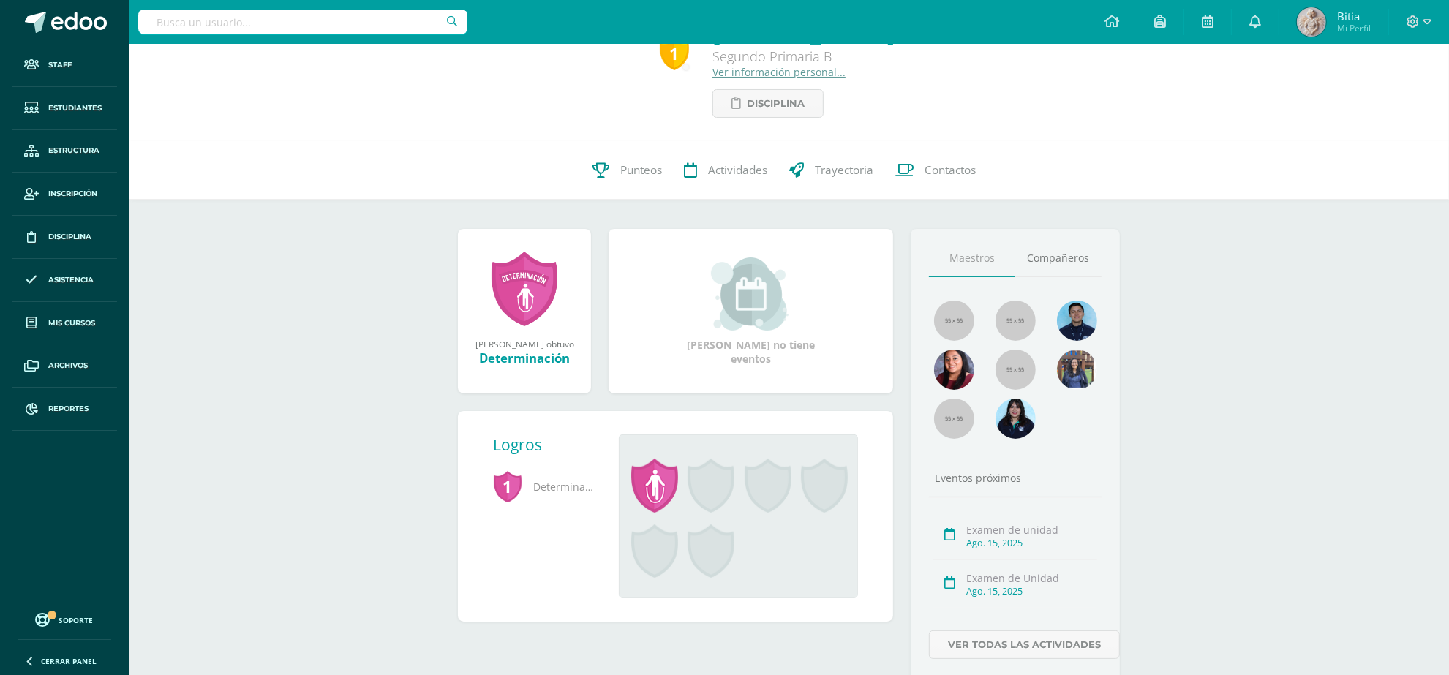
click at [345, 12] on input "text" at bounding box center [302, 22] width 329 height 25
type input "[PERSON_NAME]"
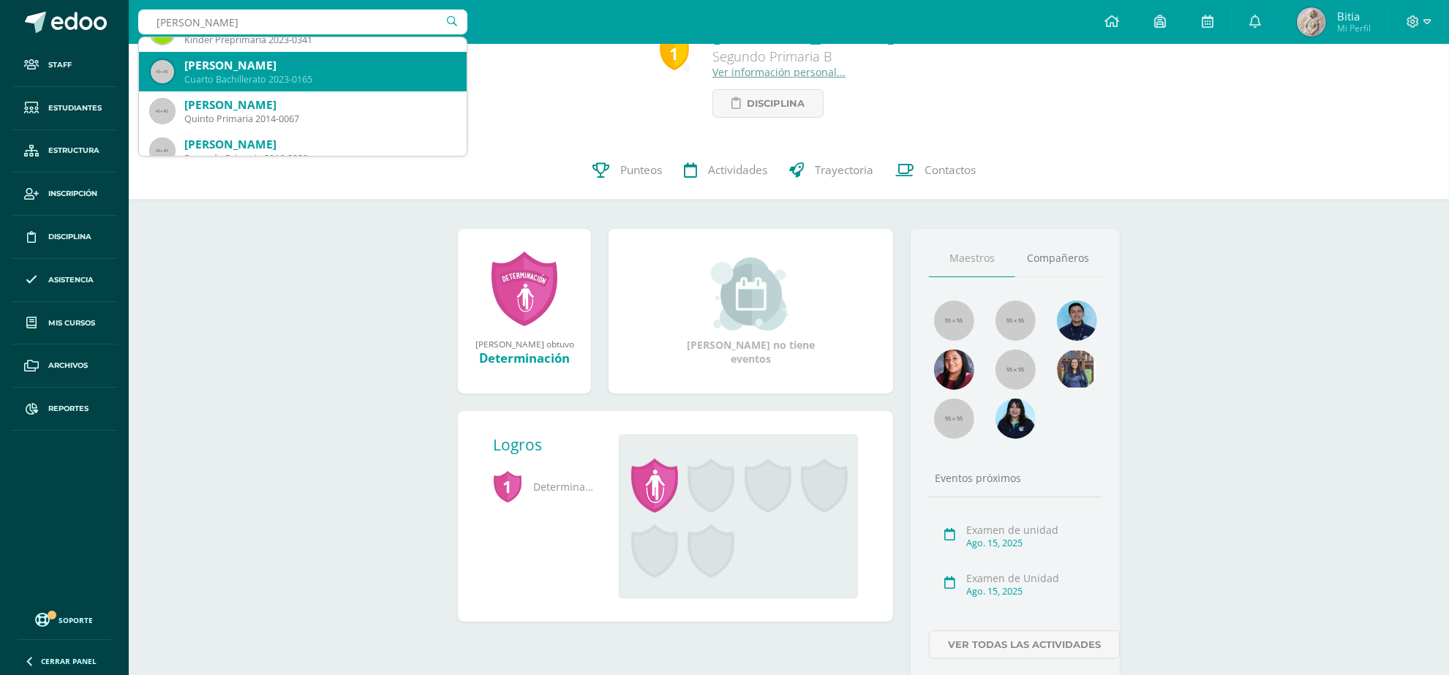
scroll to position [274, 0]
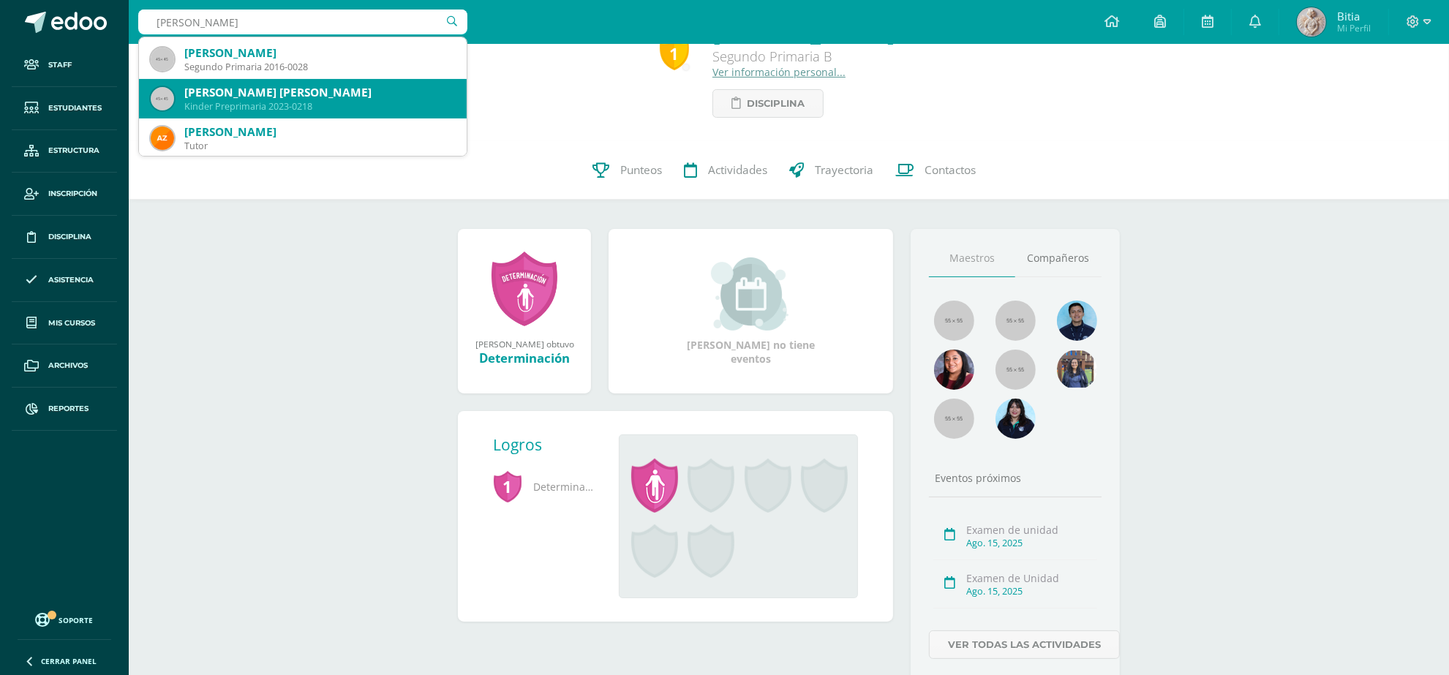
click at [341, 101] on div "Kinder Preprimaria 2023-0218" at bounding box center [319, 106] width 271 height 12
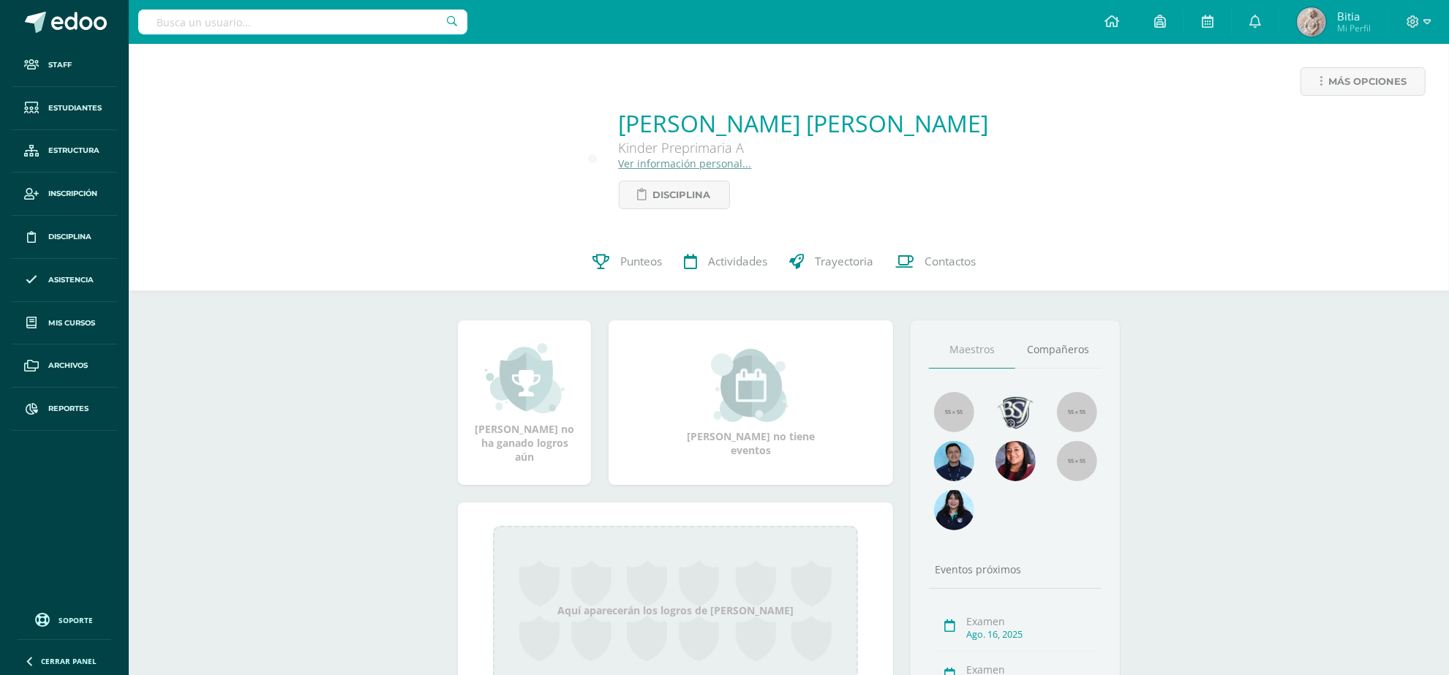
click at [720, 159] on link "Ver información personal..." at bounding box center [685, 163] width 133 height 14
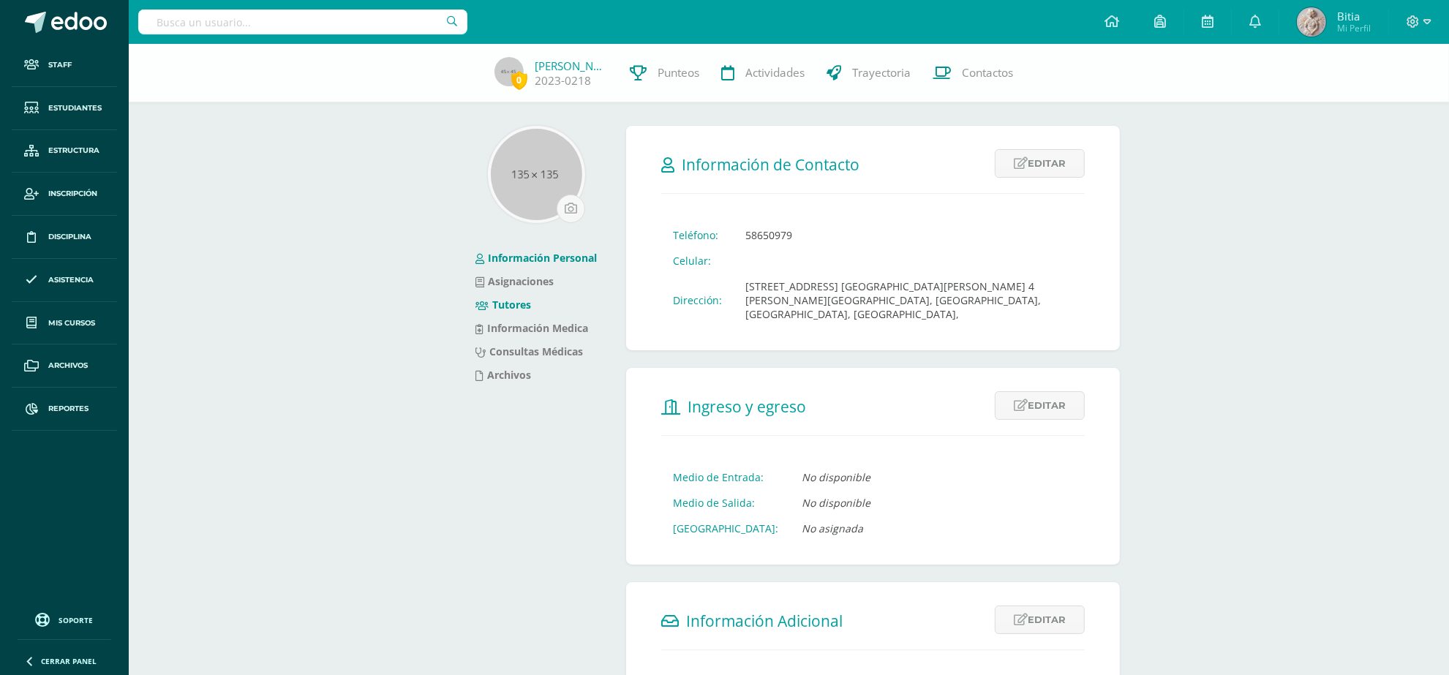
click at [527, 301] on link "Tutores" at bounding box center [503, 305] width 56 height 14
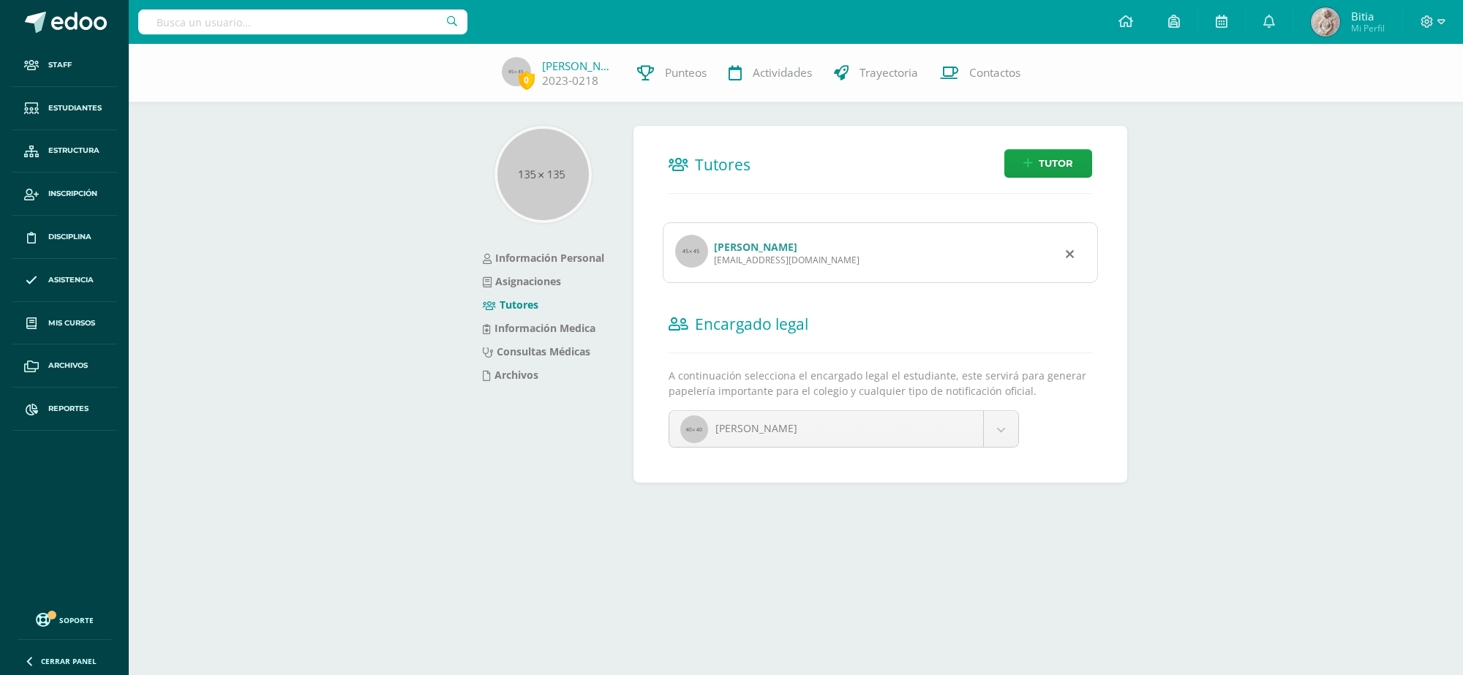
click at [785, 250] on link "[PERSON_NAME]" at bounding box center [755, 247] width 83 height 14
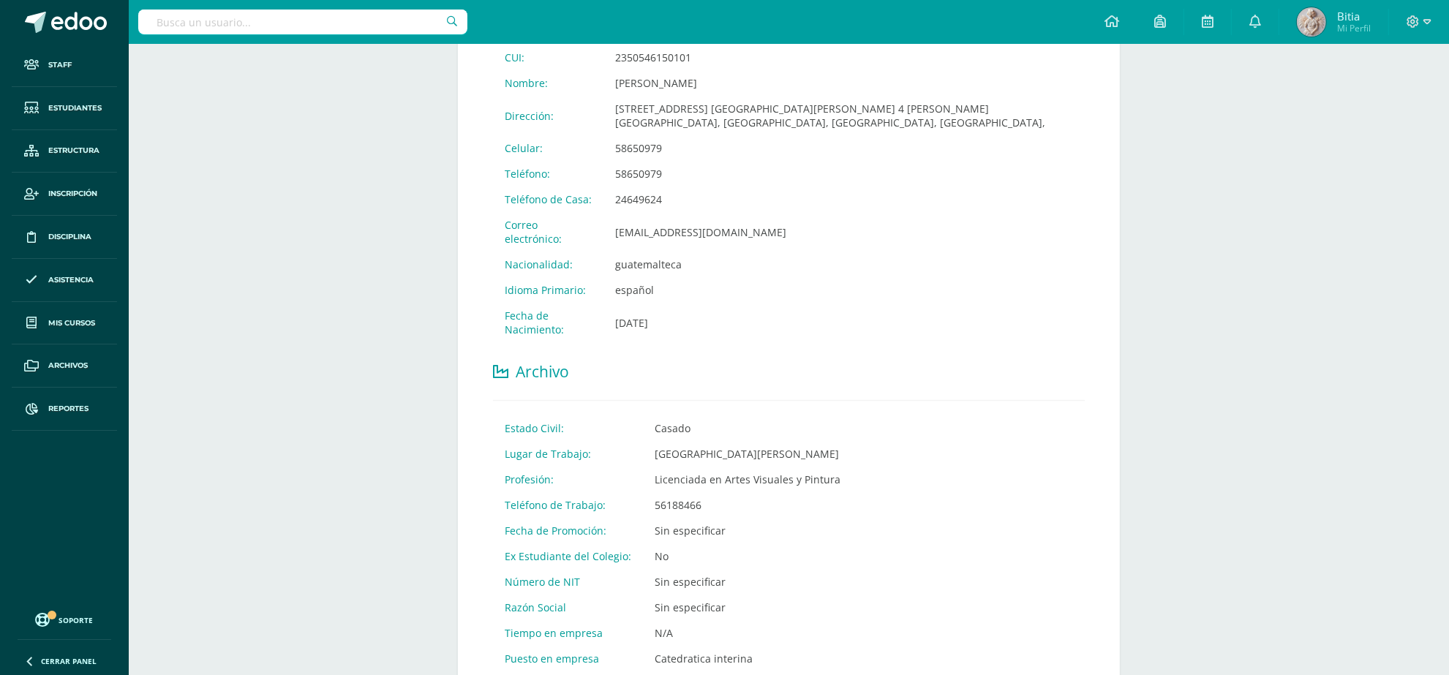
scroll to position [366, 0]
click at [334, 27] on input "text" at bounding box center [302, 22] width 329 height 25
type input "Genesis"
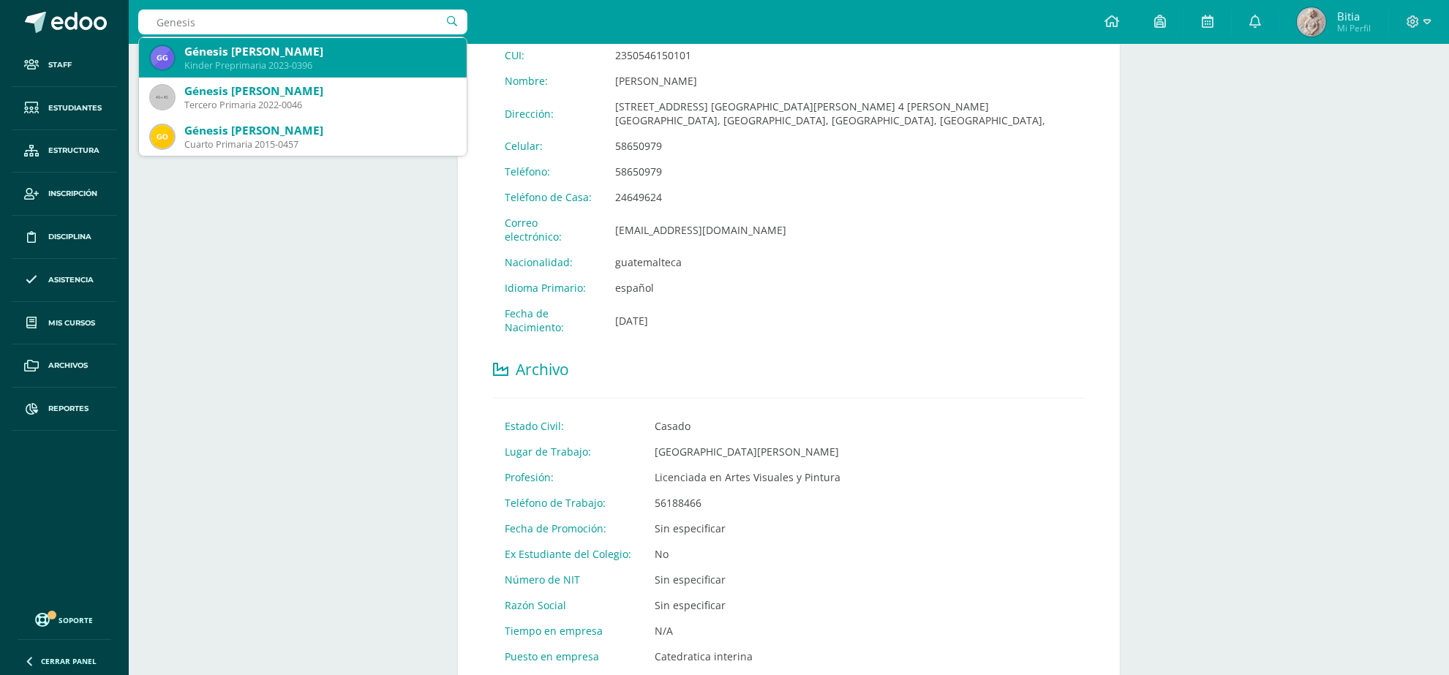
scroll to position [183, 0]
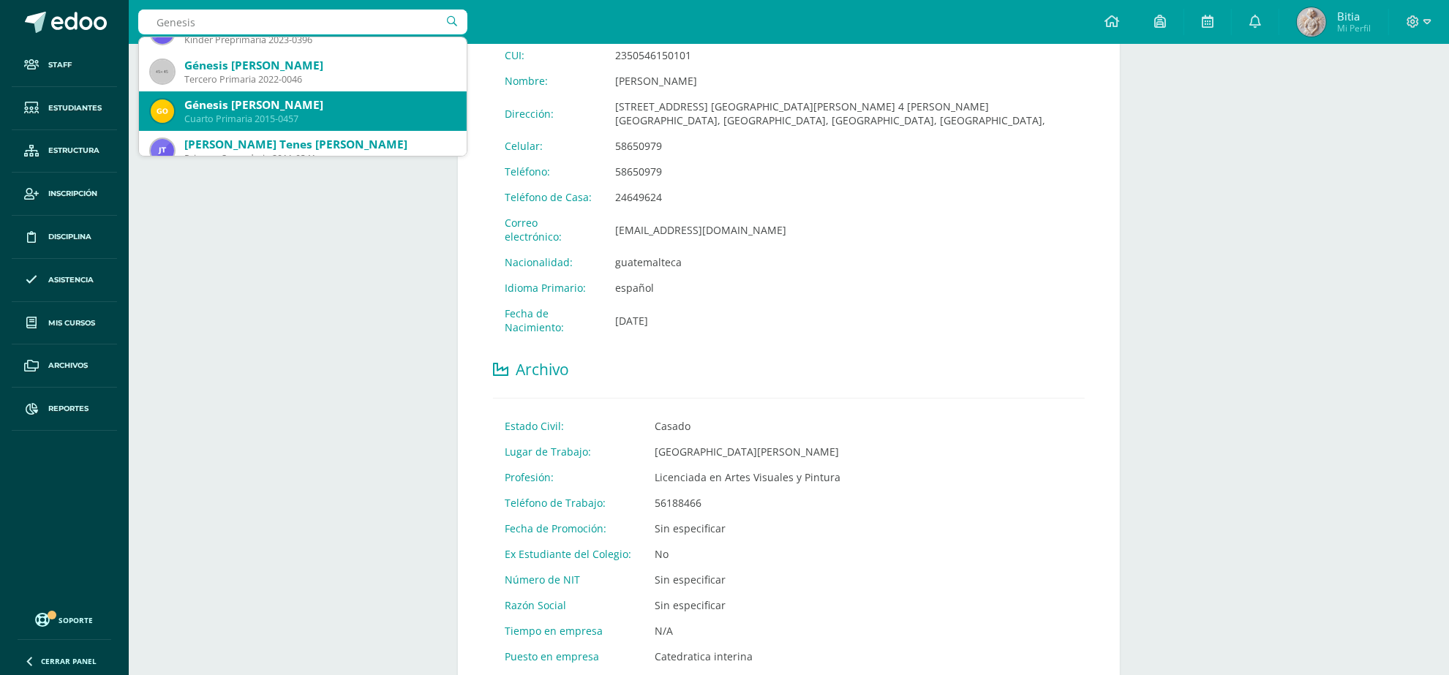
click at [319, 115] on div "Cuarto Primaria 2015-0457" at bounding box center [319, 119] width 271 height 12
click at [319, 115] on div "Más opciones Leslie Alejandra Rodriguez Avila Padre de Familia Última Modificac…" at bounding box center [789, 363] width 1320 height 1370
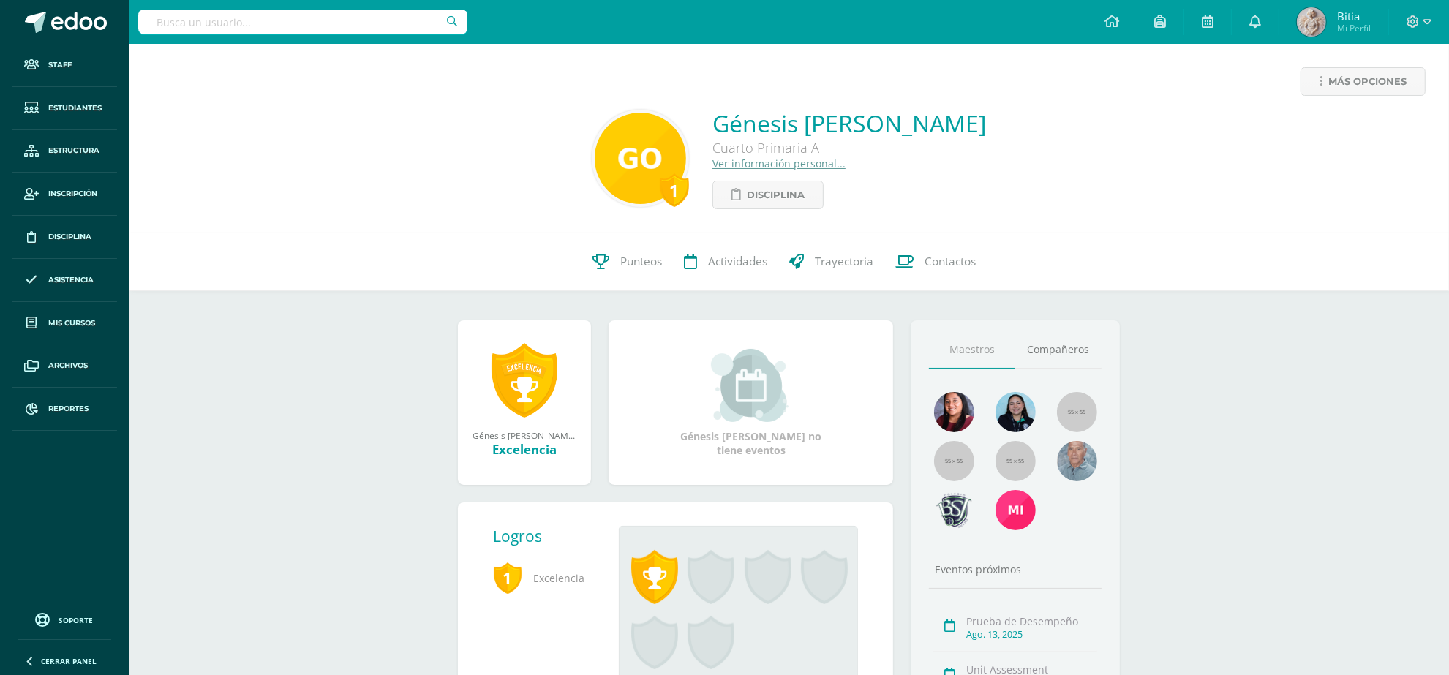
click at [732, 168] on link "Ver información personal..." at bounding box center [778, 163] width 133 height 14
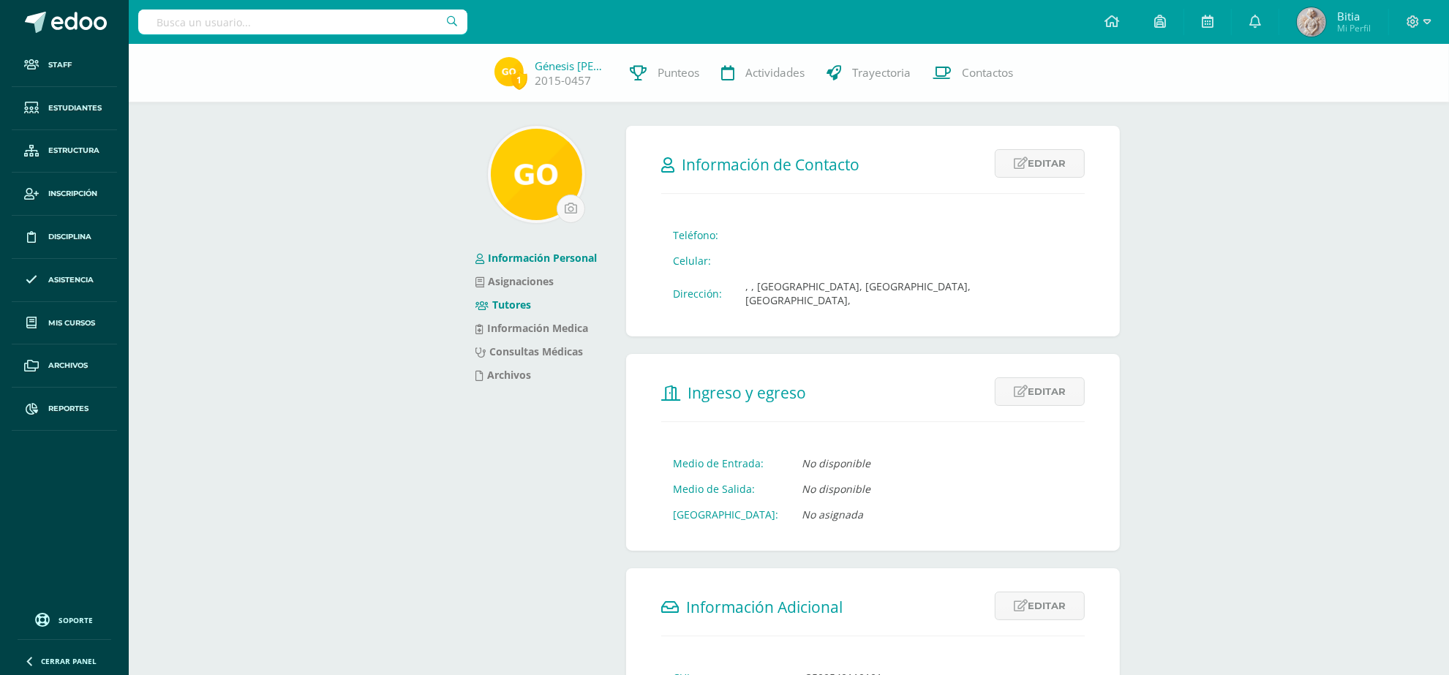
click at [516, 306] on link "Tutores" at bounding box center [503, 305] width 56 height 14
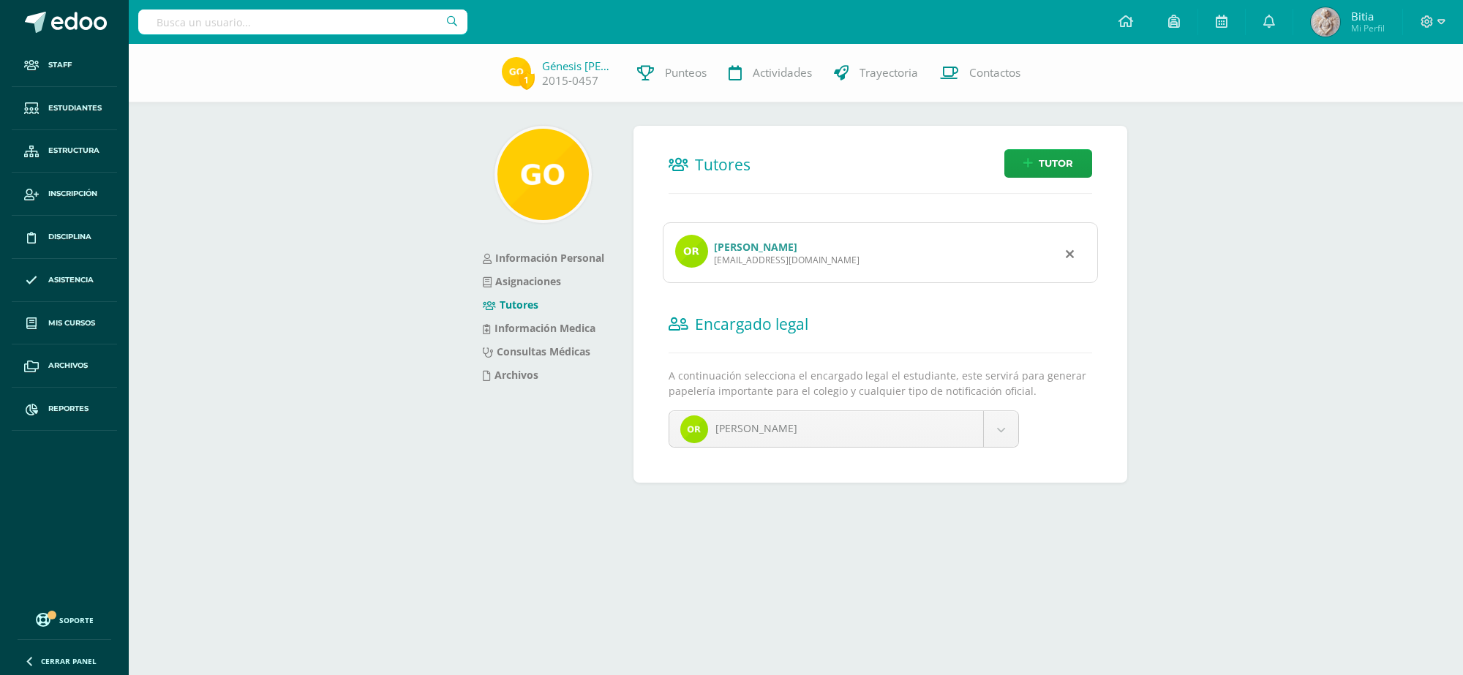
click at [774, 249] on link "[PERSON_NAME]" at bounding box center [755, 247] width 83 height 14
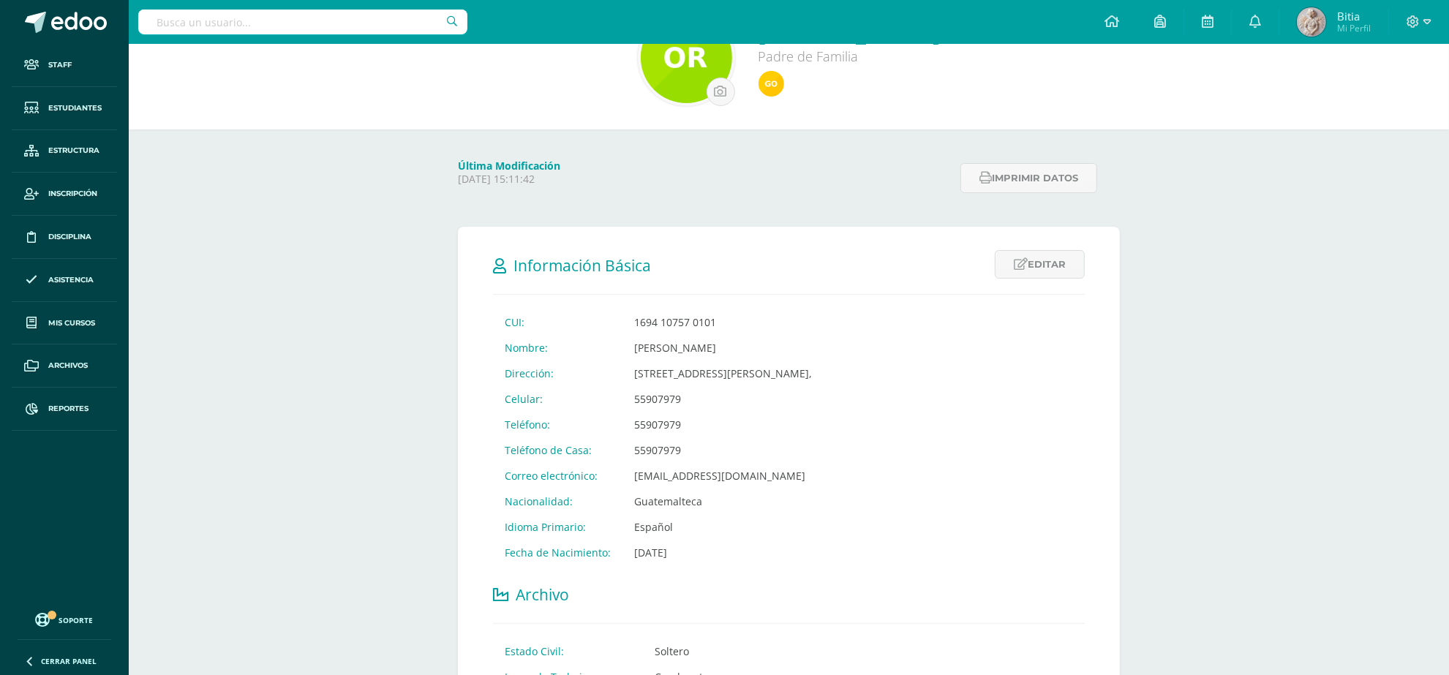
scroll to position [91, 0]
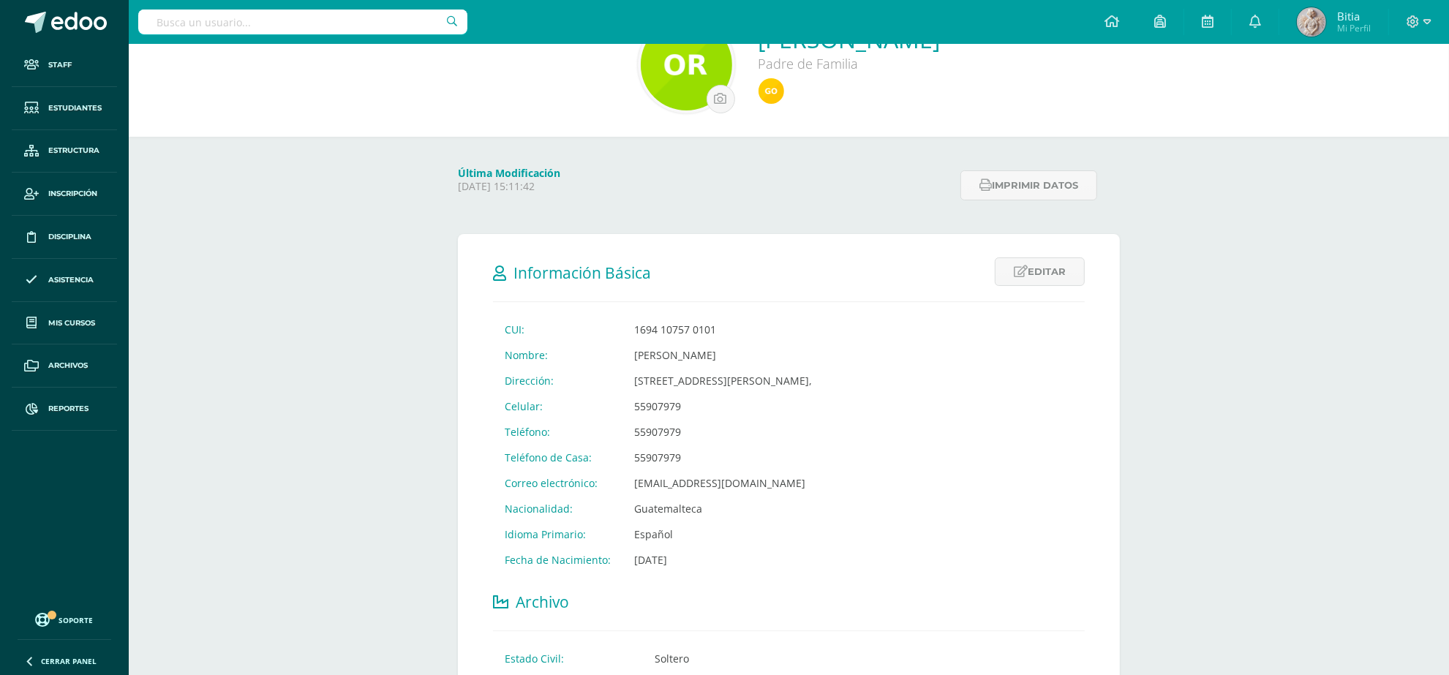
click at [241, 26] on input "text" at bounding box center [302, 22] width 329 height 25
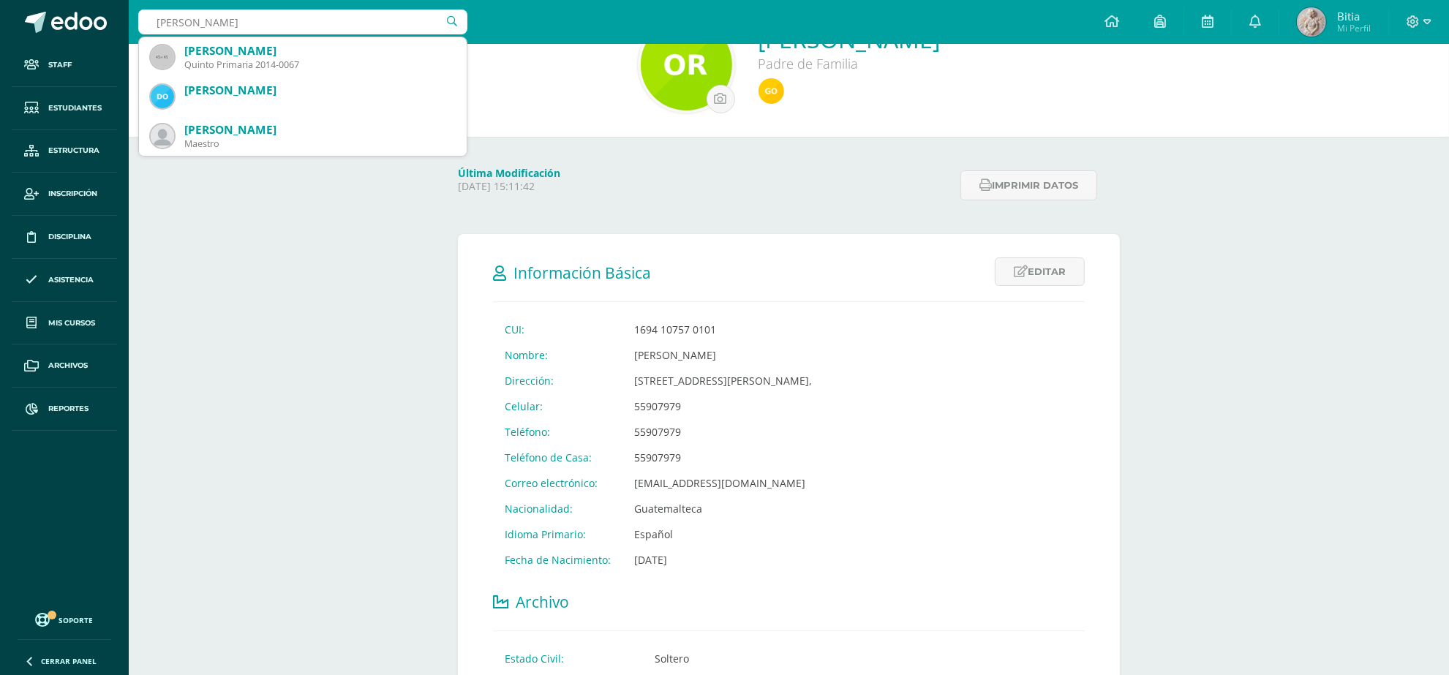
type input "diego molina"
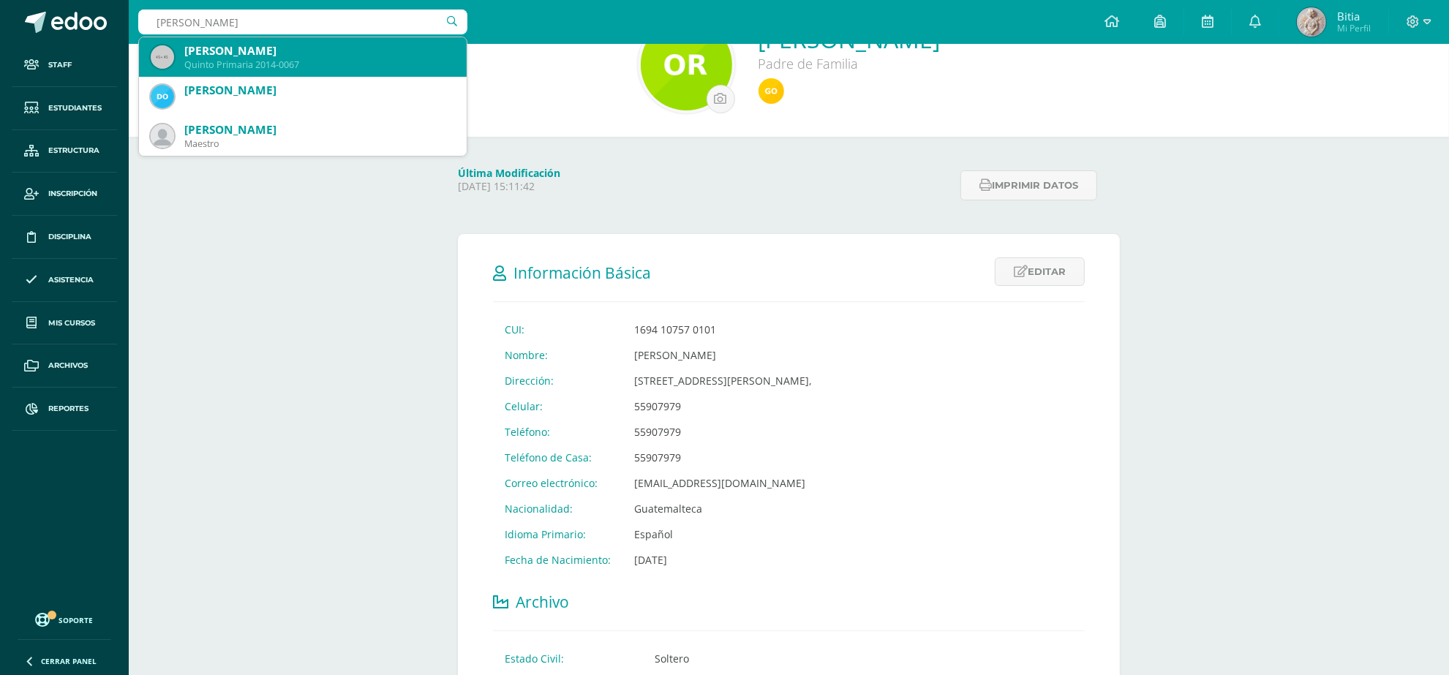
click at [268, 60] on div "Quinto Primaria 2014-0067" at bounding box center [319, 65] width 271 height 12
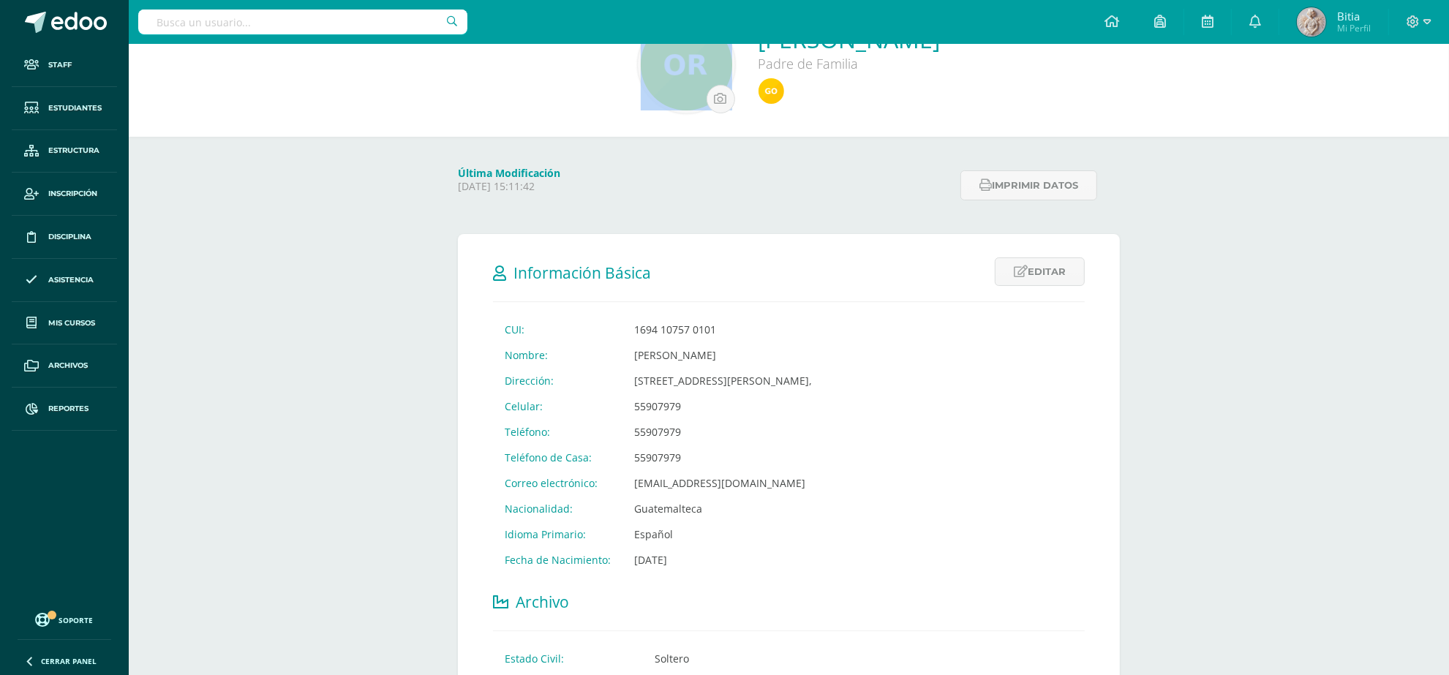
click at [268, 60] on div "Andrea Lucía Orozco Rodriguez Padre de Familia" at bounding box center [788, 64] width 1297 height 97
